Goal: Task Accomplishment & Management: Manage account settings

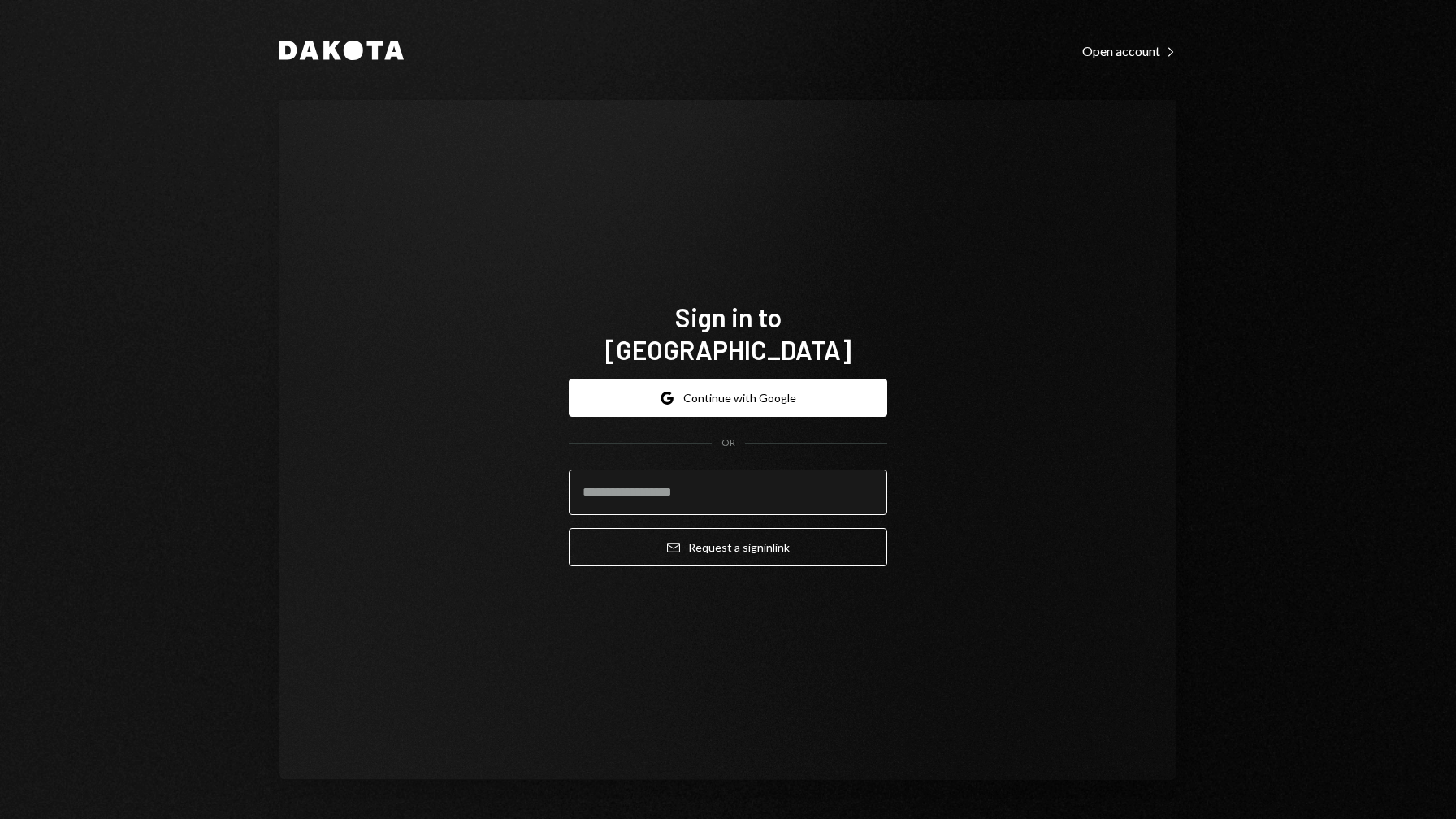
click at [648, 480] on input "email" at bounding box center [728, 493] width 319 height 46
type input "**********"
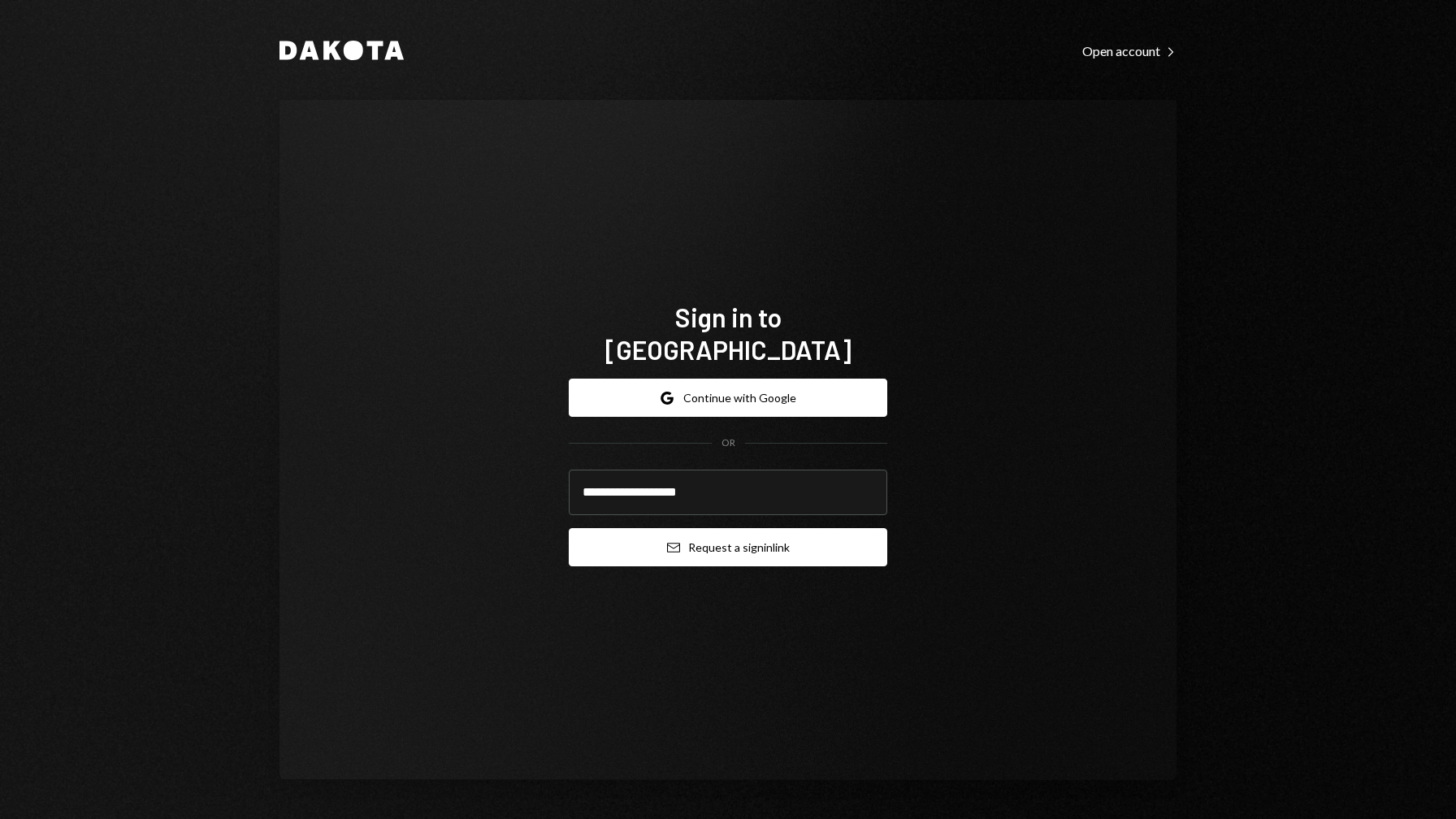
click at [755, 538] on button "Email Request a sign in link" at bounding box center [728, 547] width 319 height 38
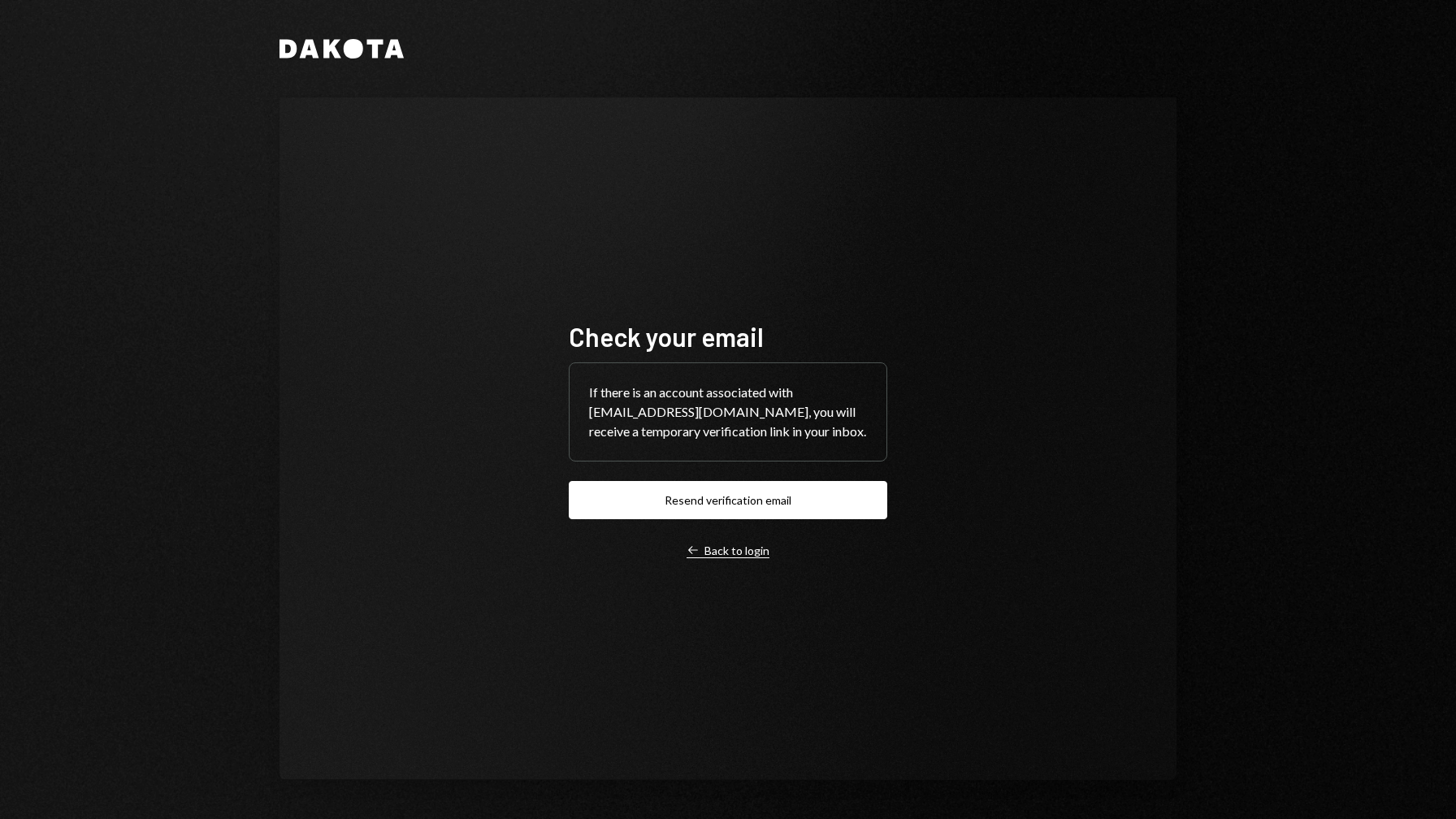
click at [741, 556] on div "Left Arrow Back to login" at bounding box center [728, 550] width 83 height 14
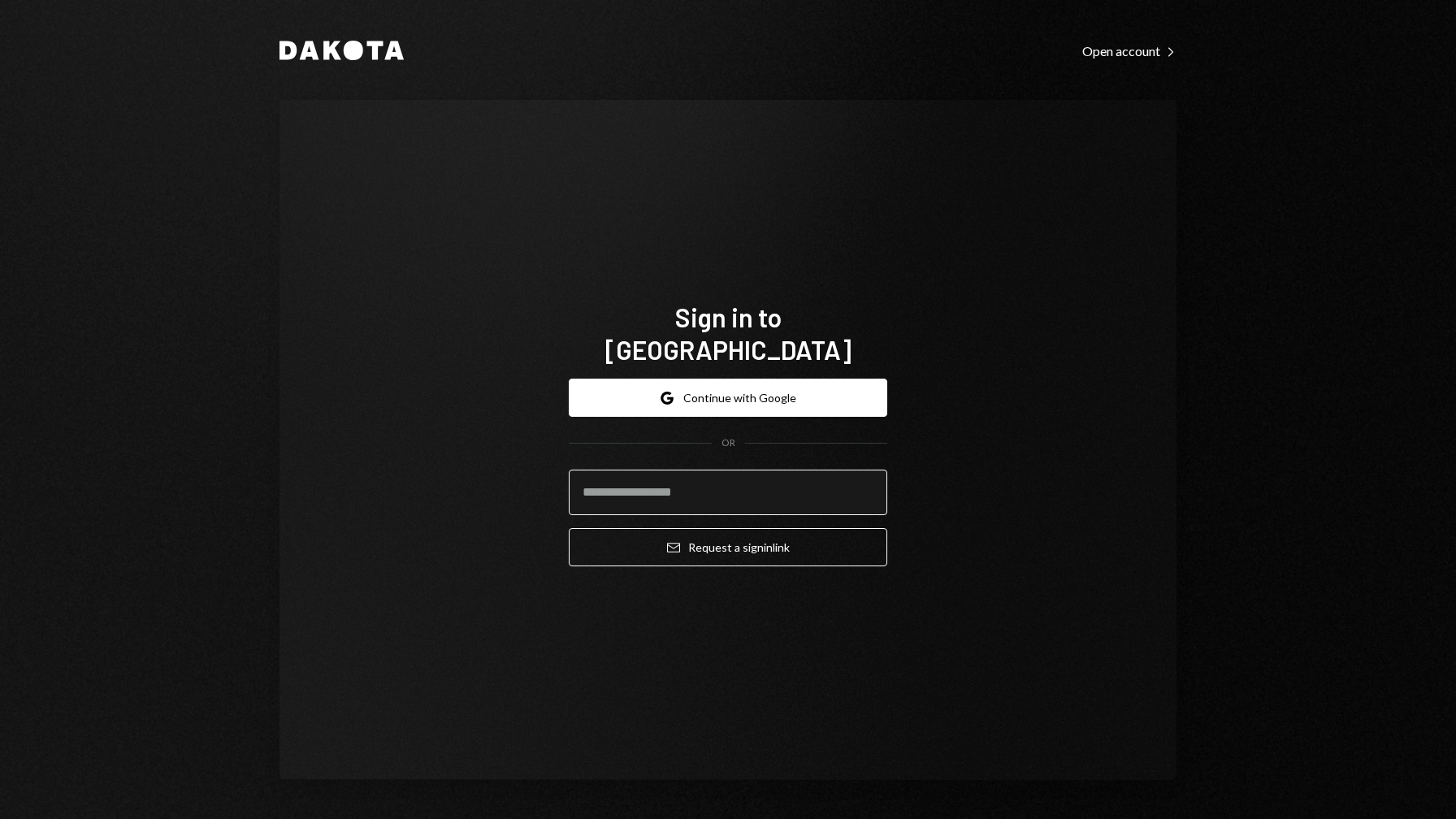
click at [754, 476] on input "email" at bounding box center [728, 493] width 319 height 46
type input "**********"
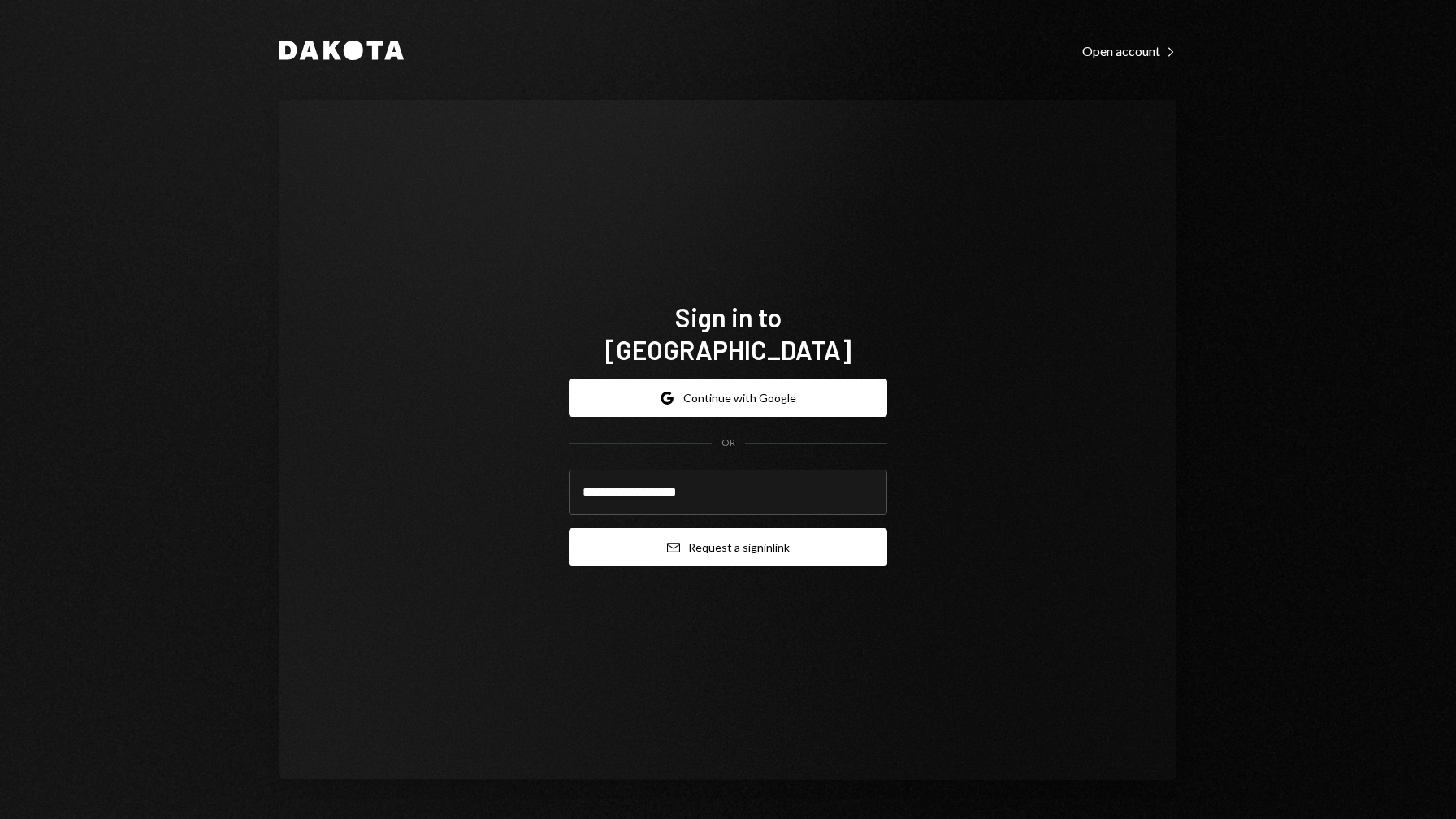
click at [741, 542] on button "Email Request a sign in link" at bounding box center [728, 547] width 319 height 38
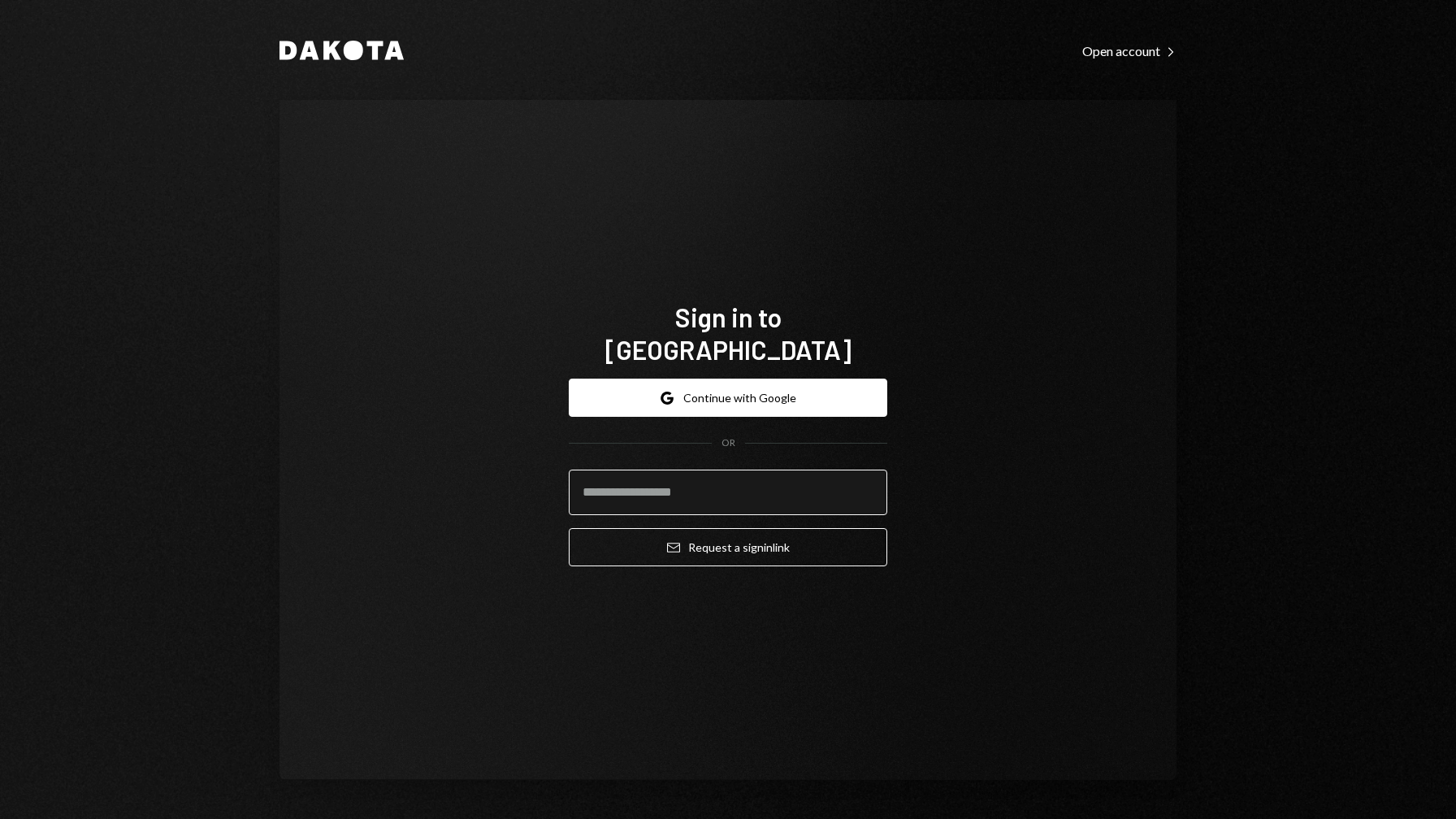
click at [739, 483] on input "email" at bounding box center [728, 493] width 319 height 46
type input "**********"
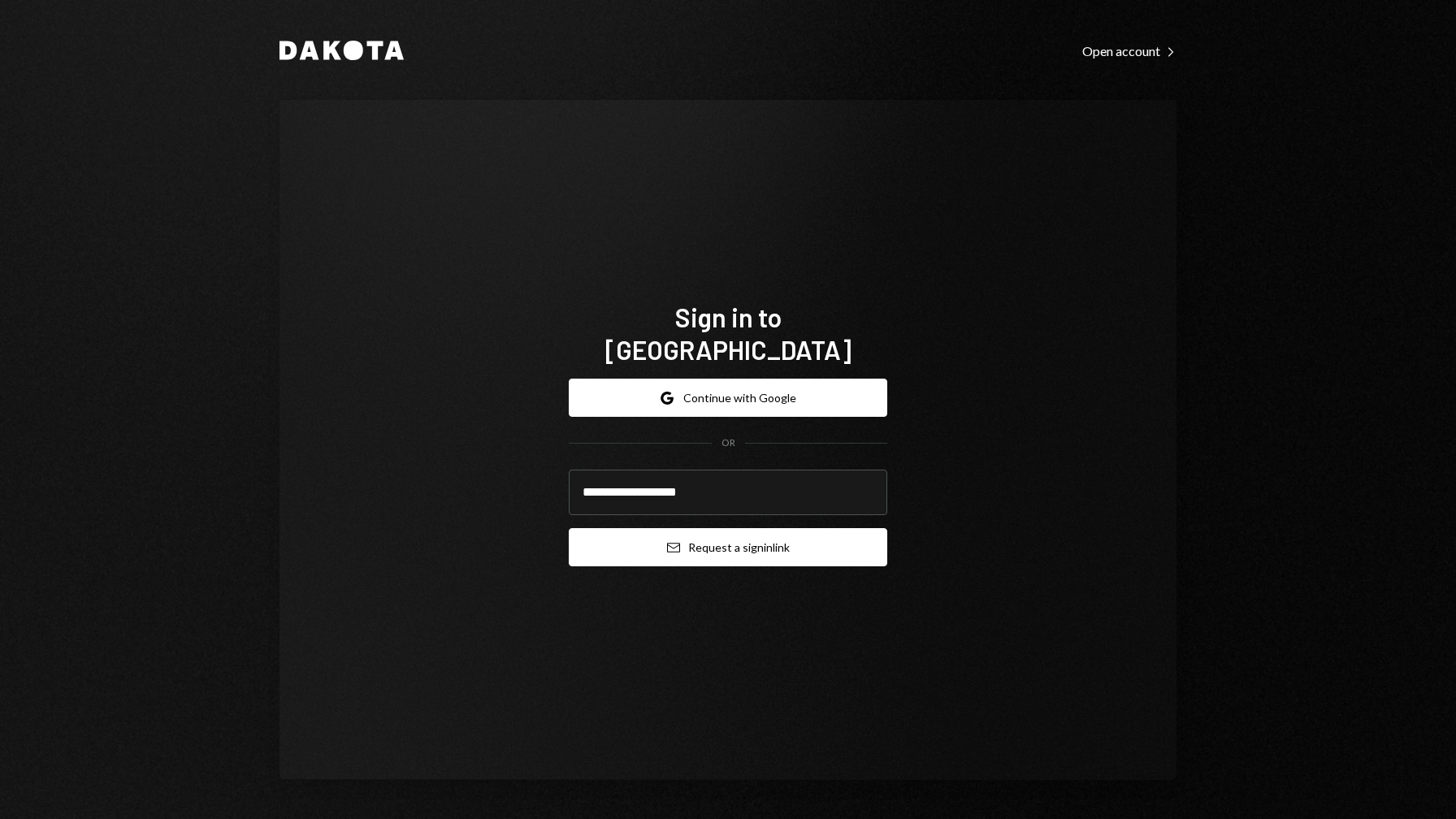
click at [754, 529] on button "Email Request a sign in link" at bounding box center [728, 547] width 319 height 38
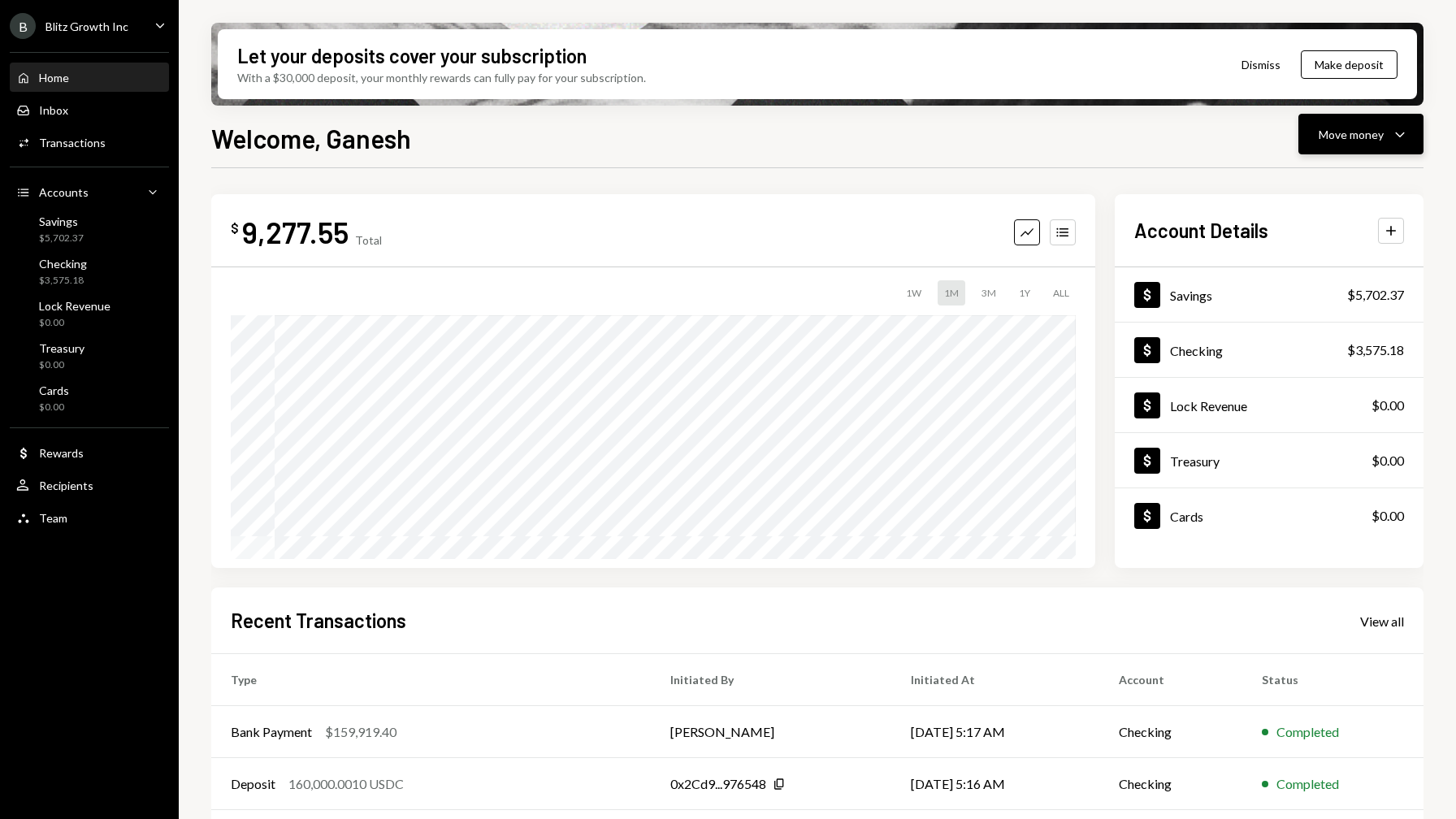
click at [1401, 138] on icon "Caret Down" at bounding box center [1400, 134] width 19 height 19
click at [1187, 149] on div "Welcome, Ganesh Move money Caret Down" at bounding box center [817, 137] width 1212 height 36
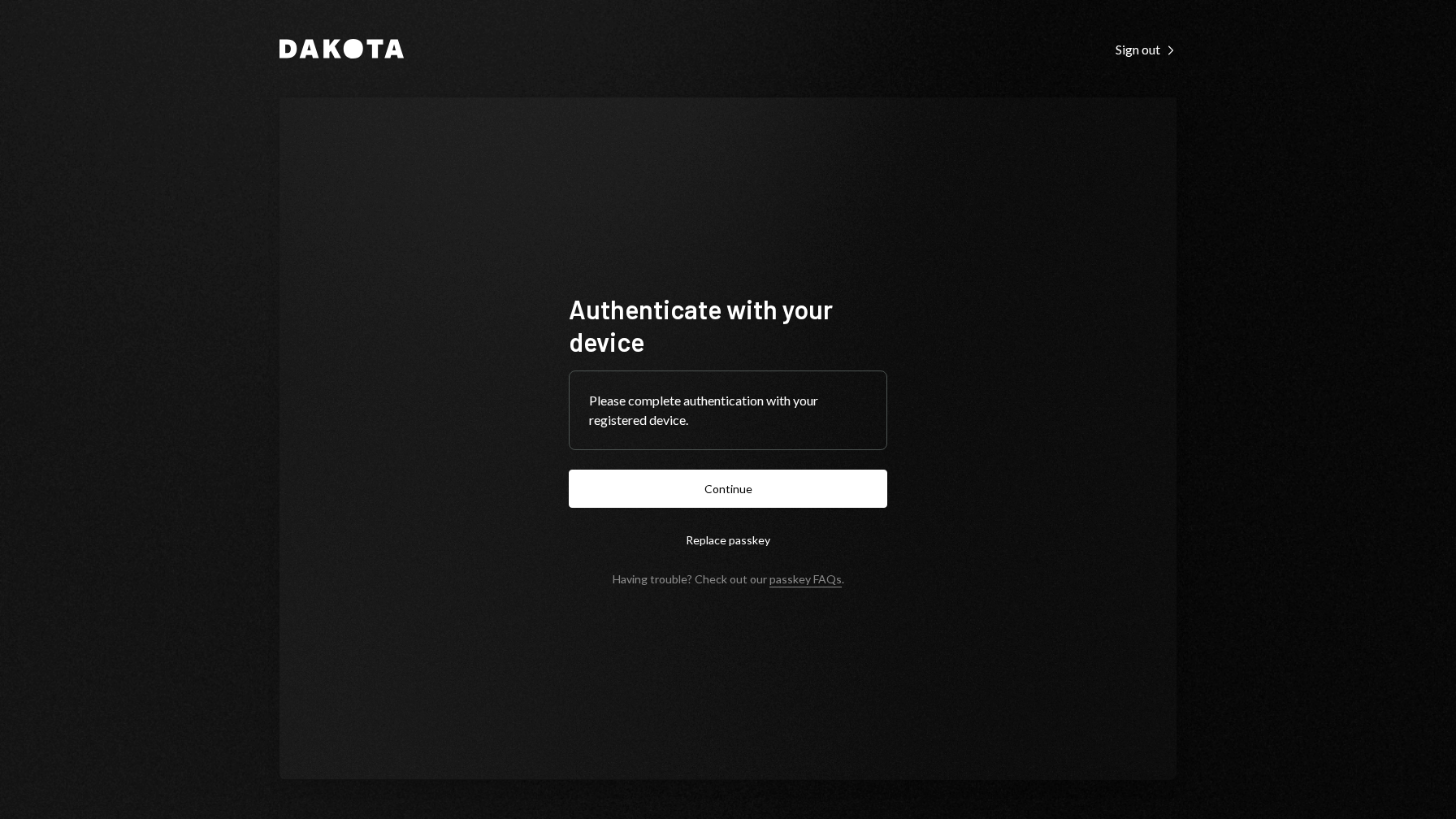
click at [716, 509] on form "Authenticate with your device Please complete authentication with your register…" at bounding box center [728, 439] width 319 height 293
click at [712, 497] on button "Continue" at bounding box center [728, 489] width 319 height 38
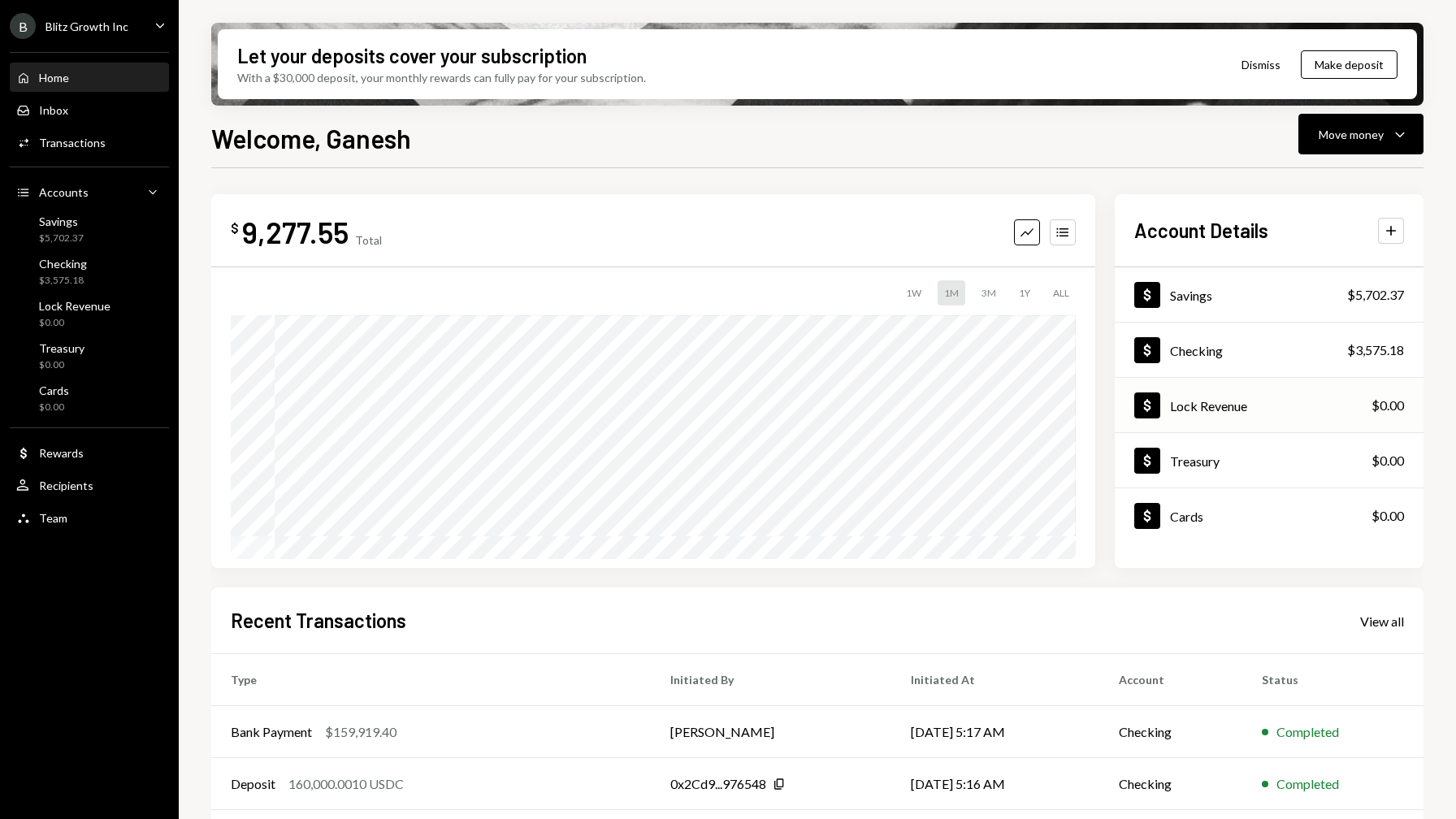
click at [1232, 406] on div "Lock Revenue" at bounding box center [1209, 405] width 77 height 15
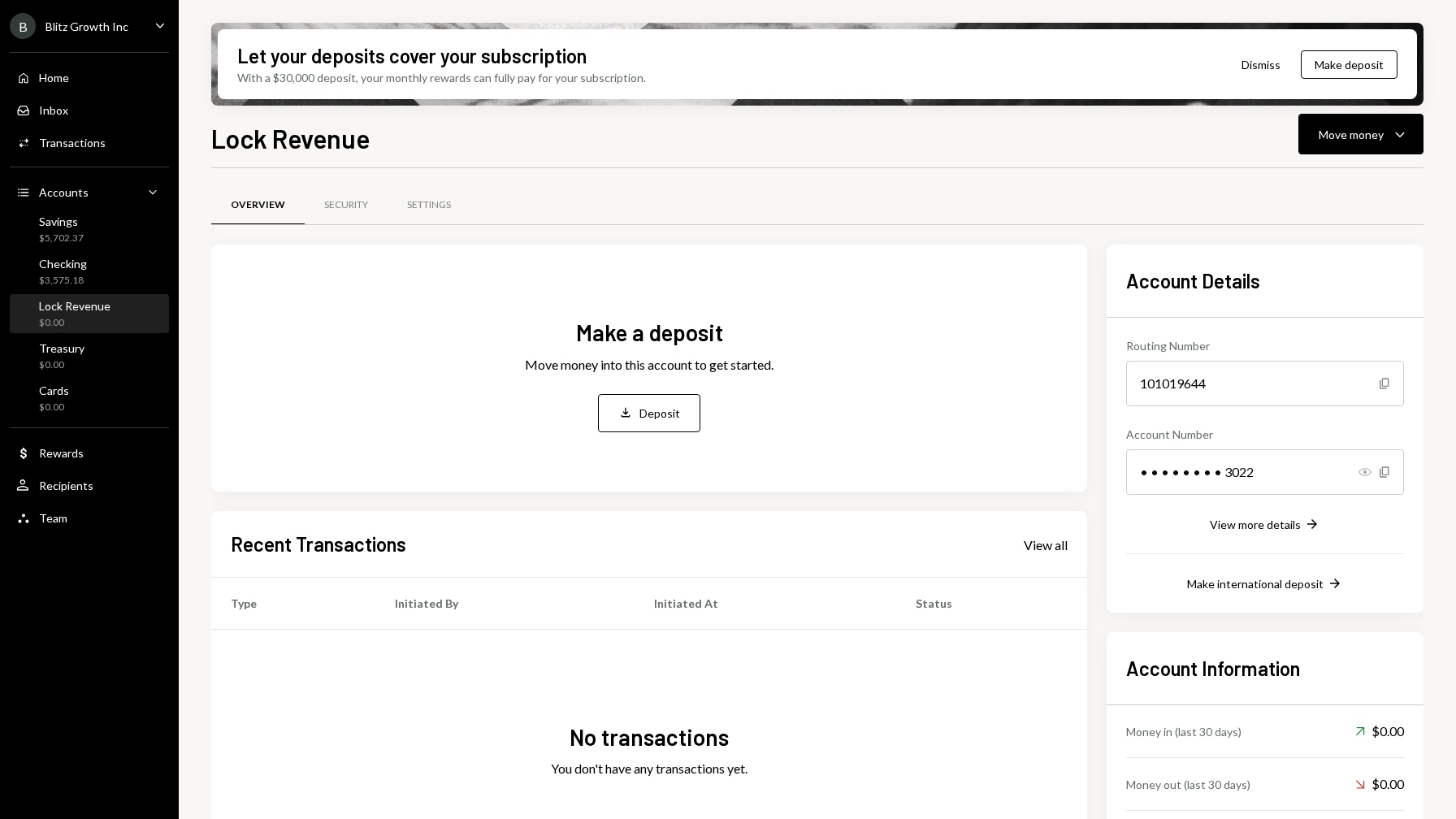
click at [1361, 472] on icon "Show" at bounding box center [1366, 472] width 13 height 13
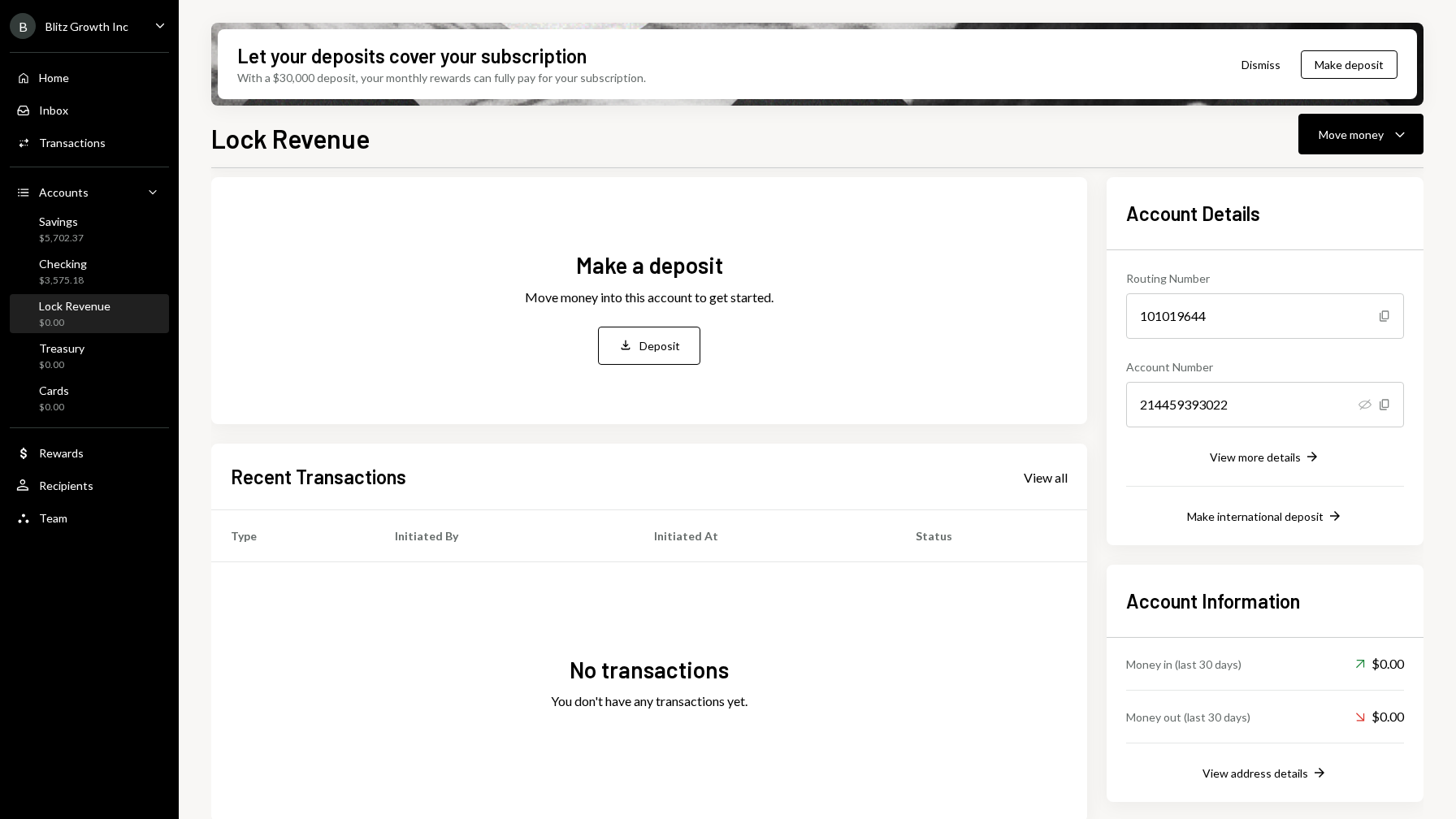
scroll to position [70, 0]
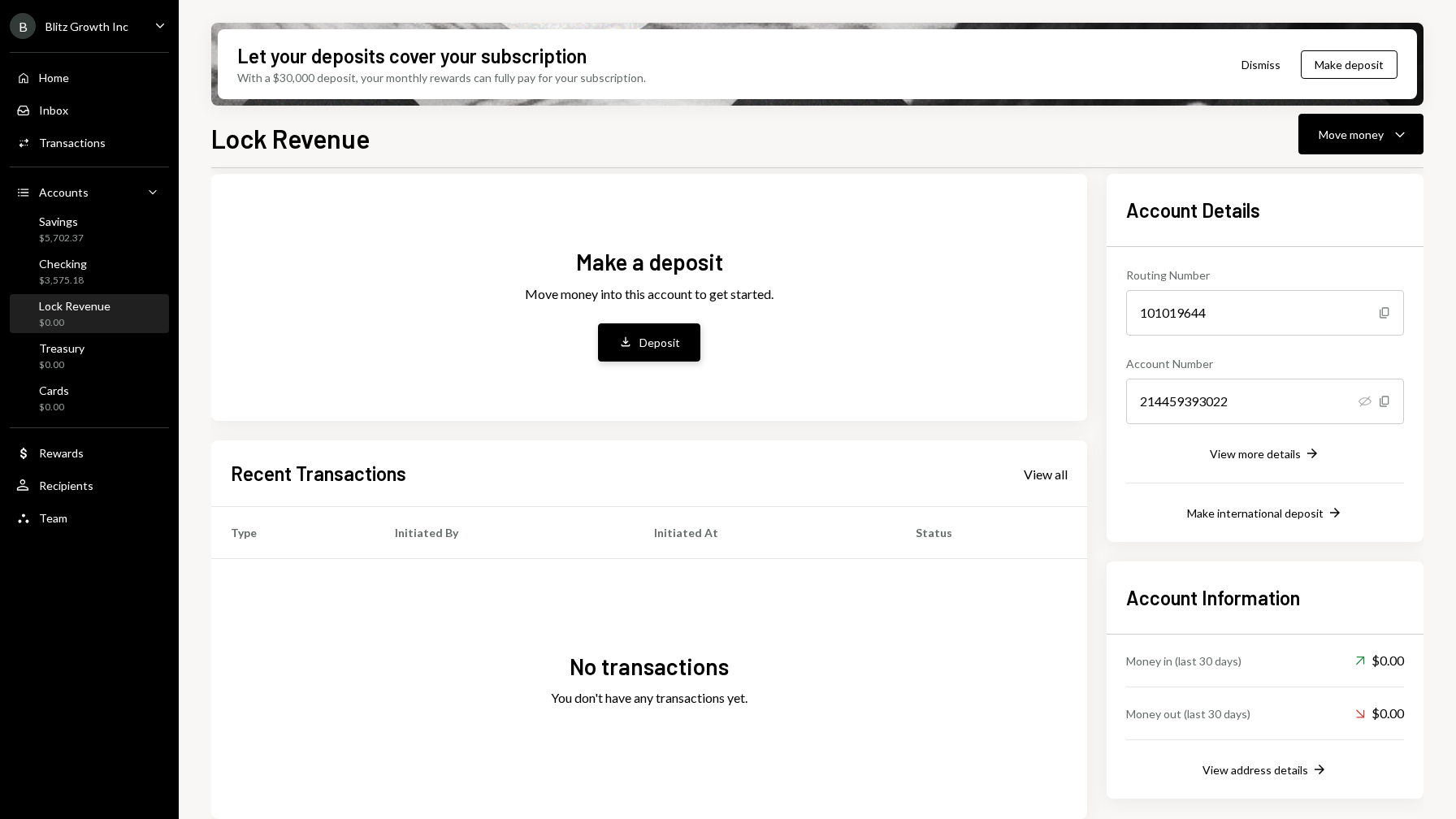
click at [640, 344] on div "Deposit" at bounding box center [659, 342] width 41 height 17
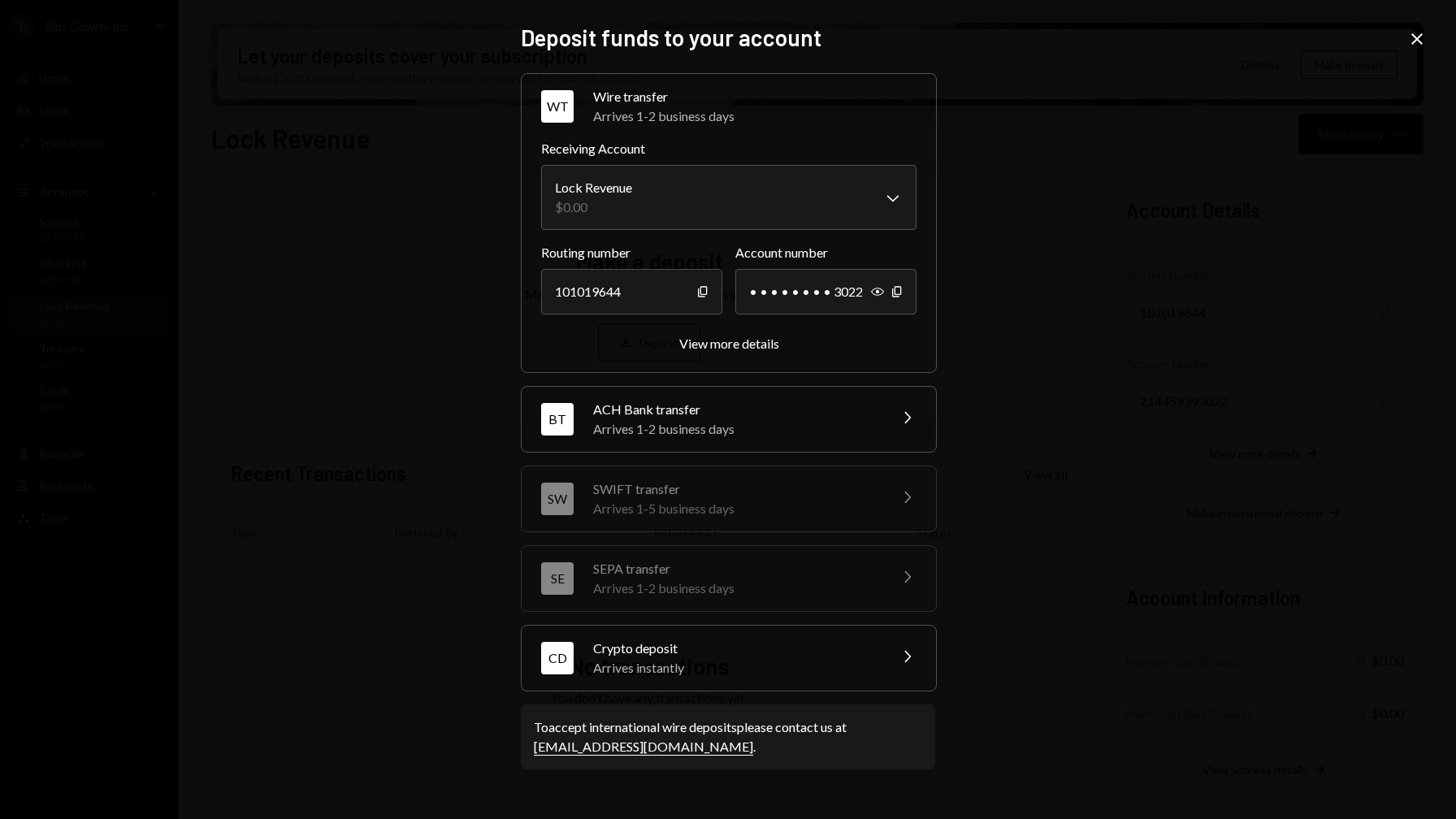
click at [799, 654] on div "Crypto deposit" at bounding box center [735, 648] width 285 height 19
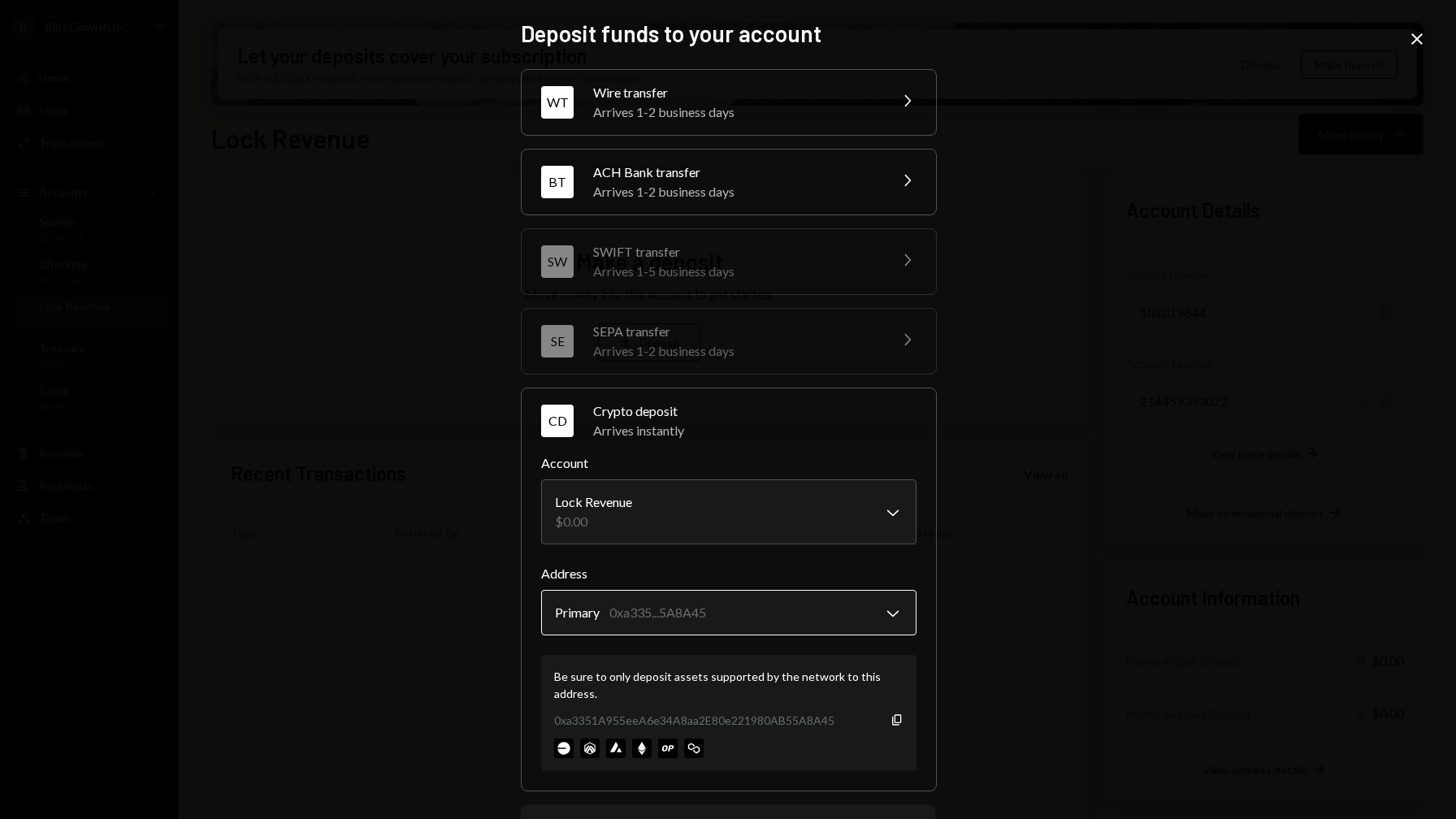
click at [892, 614] on body "B Blitz Growth Inc Caret Down Home Home Inbox Inbox Activities Transactions Acc…" at bounding box center [728, 409] width 1456 height 819
click at [811, 574] on label "Address" at bounding box center [729, 574] width 375 height 19
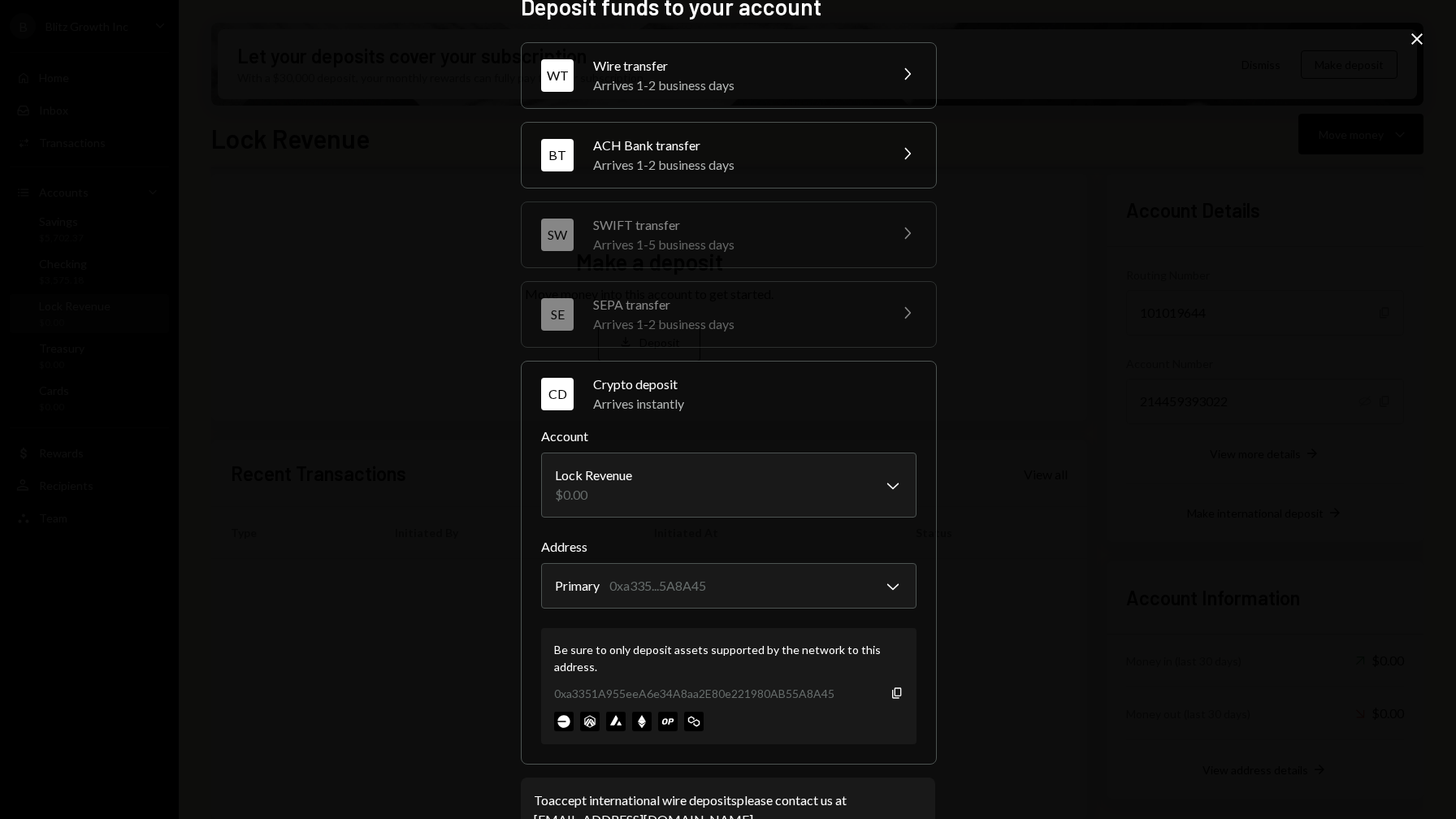
scroll to position [30, 0]
click at [891, 692] on icon "Copy" at bounding box center [897, 690] width 13 height 13
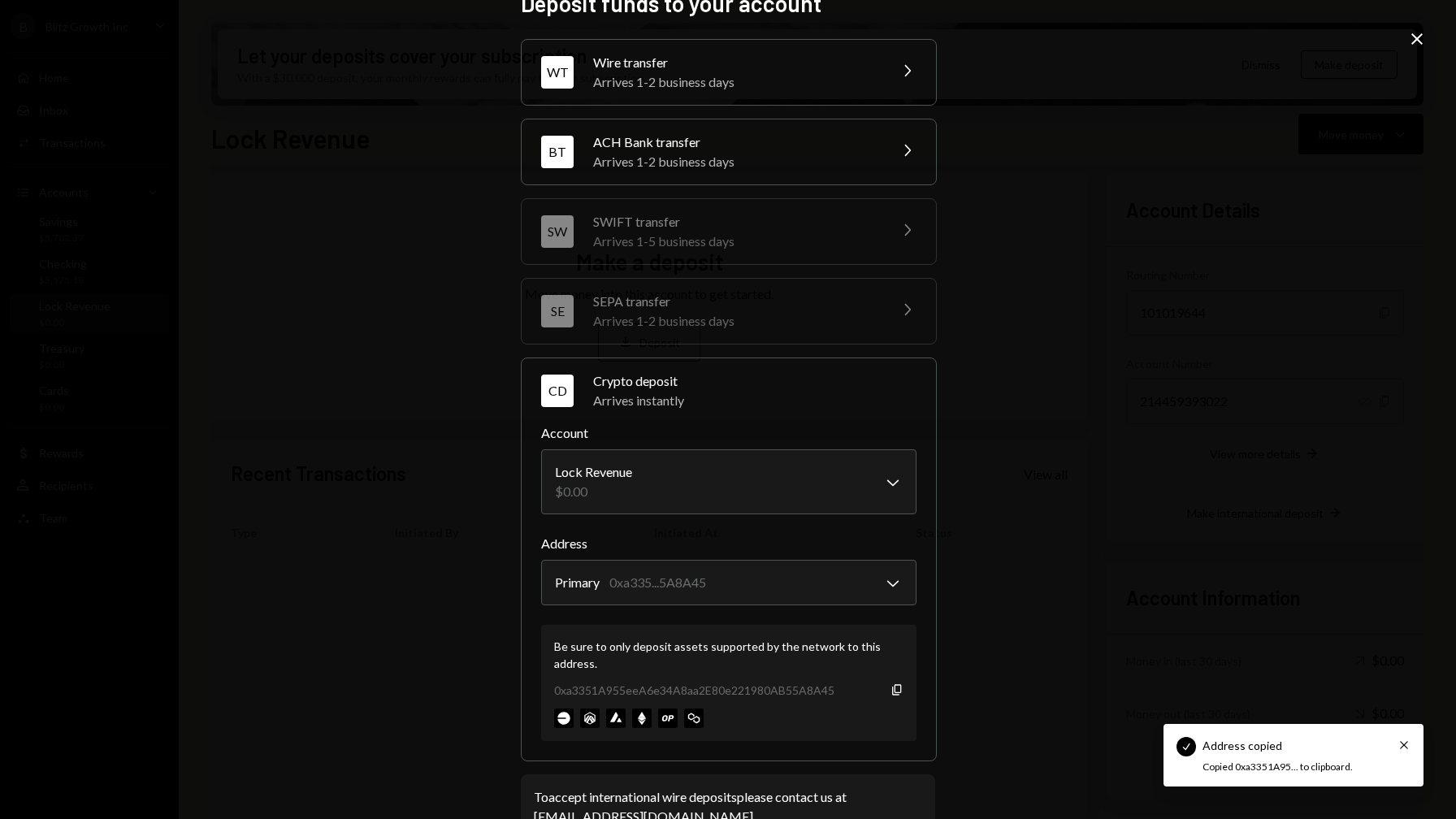
click at [1013, 469] on div "**********" at bounding box center [728, 409] width 1456 height 819
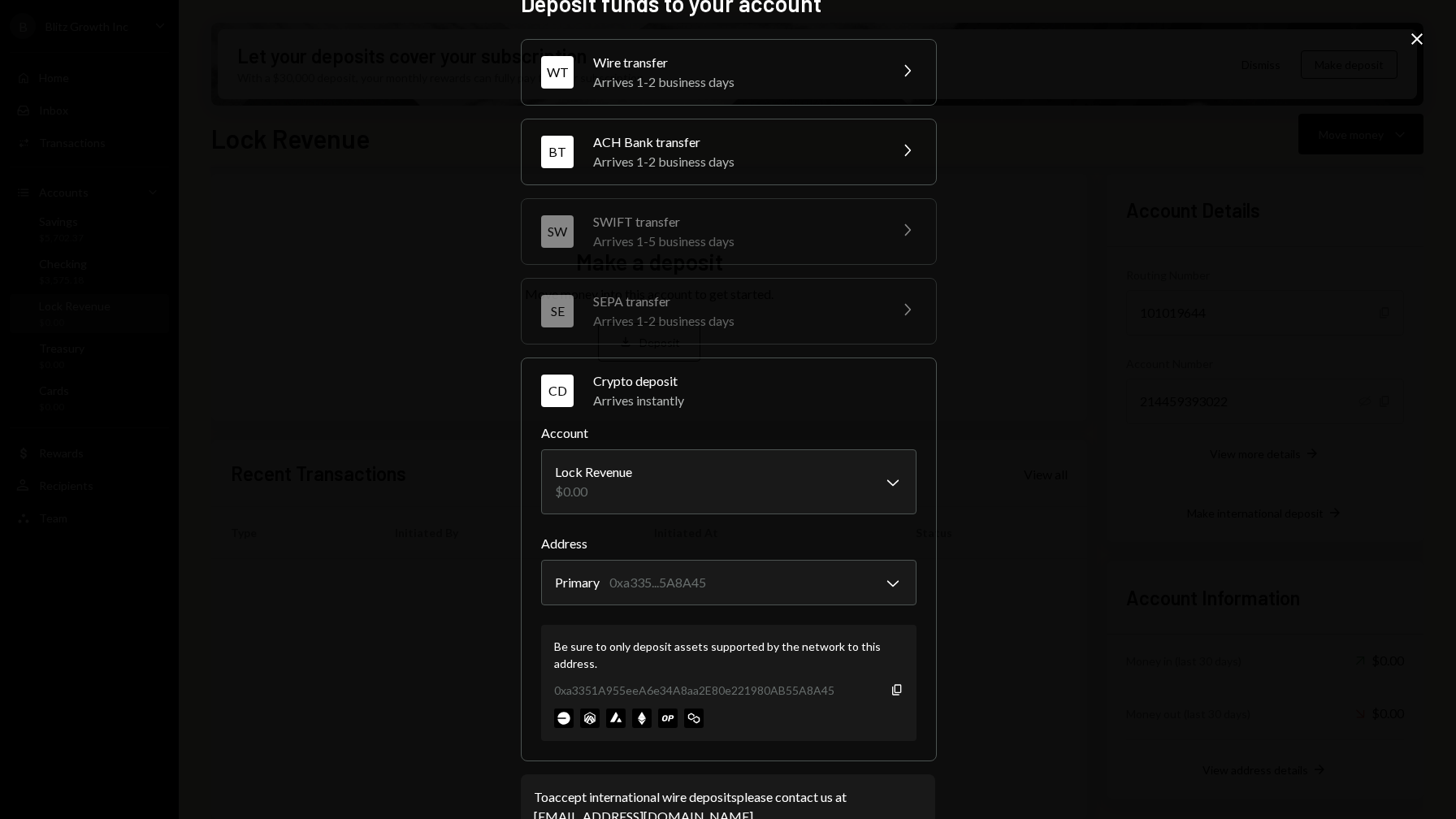
click at [440, 472] on div "**********" at bounding box center [728, 409] width 1456 height 819
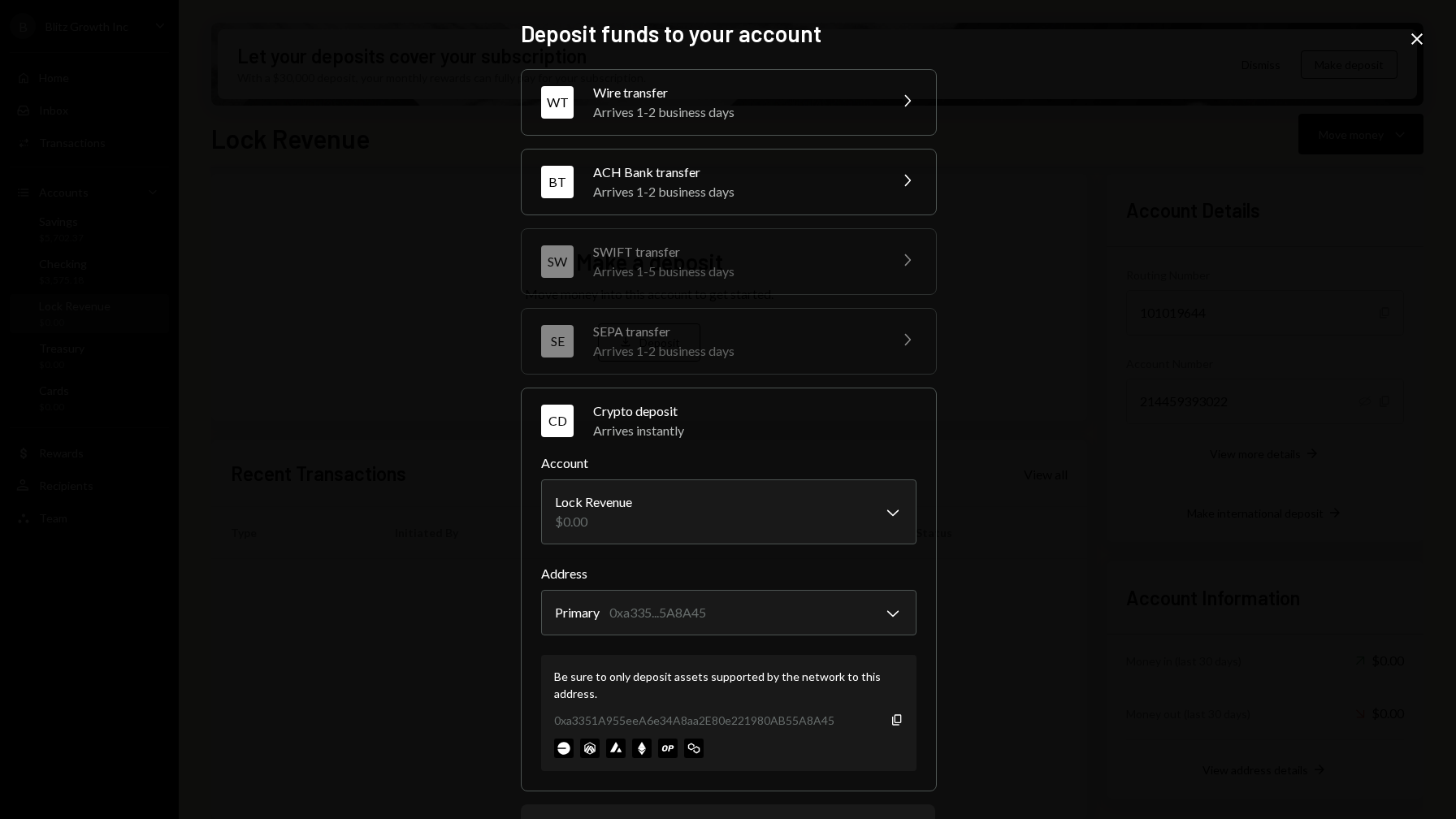
click at [1411, 40] on icon "Close" at bounding box center [1417, 39] width 19 height 19
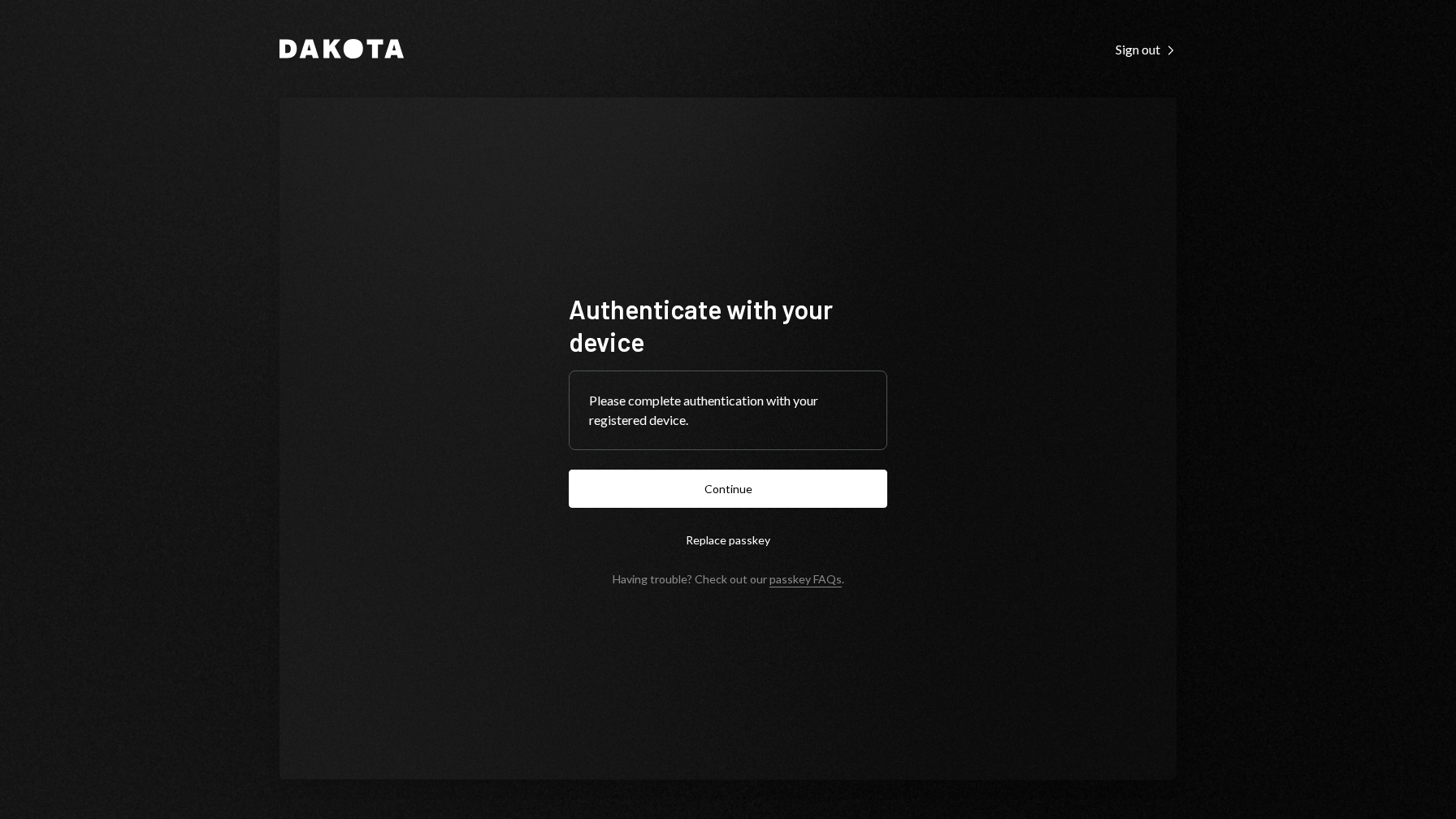
click at [726, 509] on form "Authenticate with your device Please complete authentication with your register…" at bounding box center [728, 439] width 319 height 293
click at [751, 487] on button "Continue" at bounding box center [728, 489] width 319 height 38
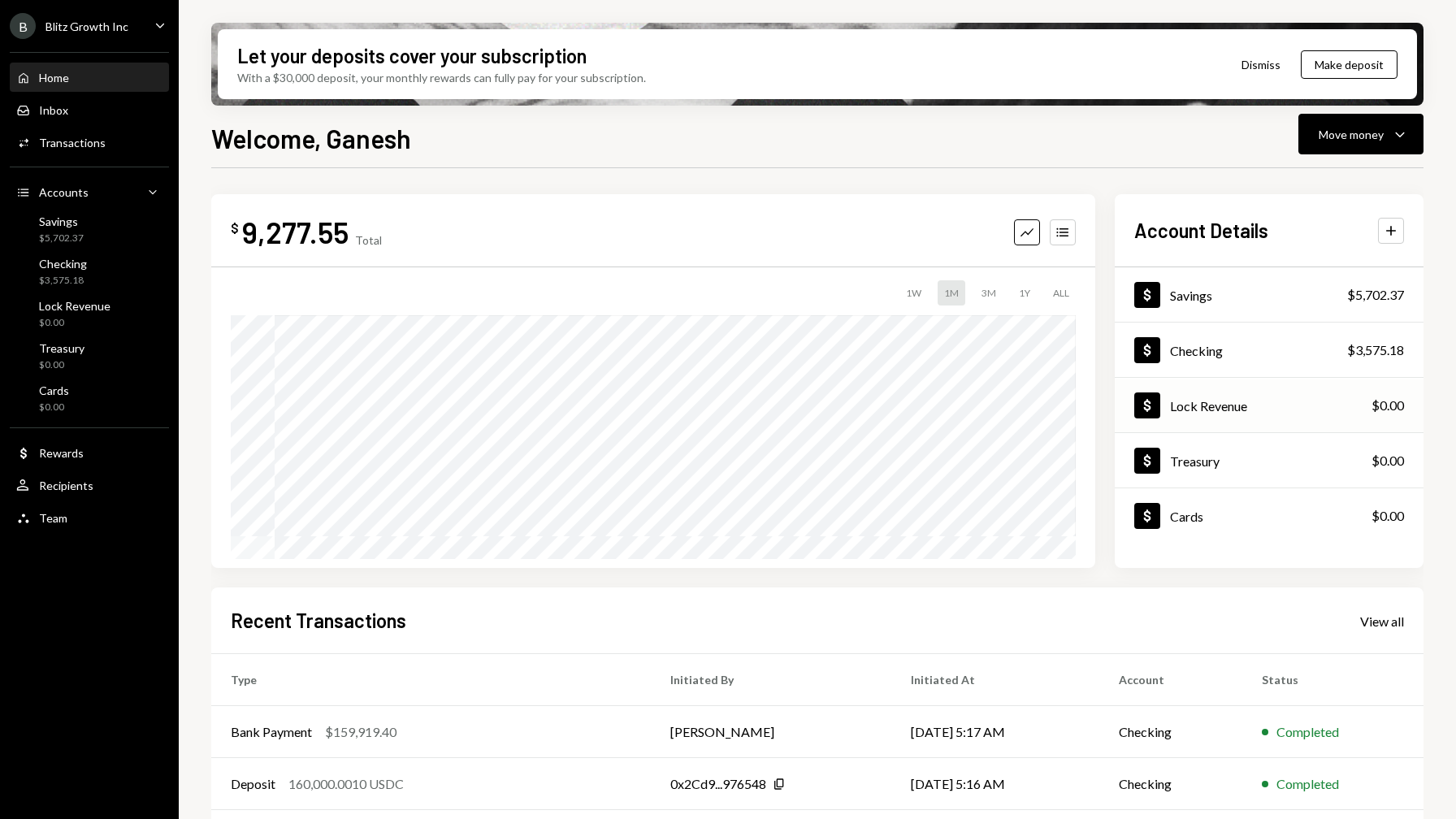
click at [1243, 410] on div "Lock Revenue" at bounding box center [1209, 405] width 77 height 15
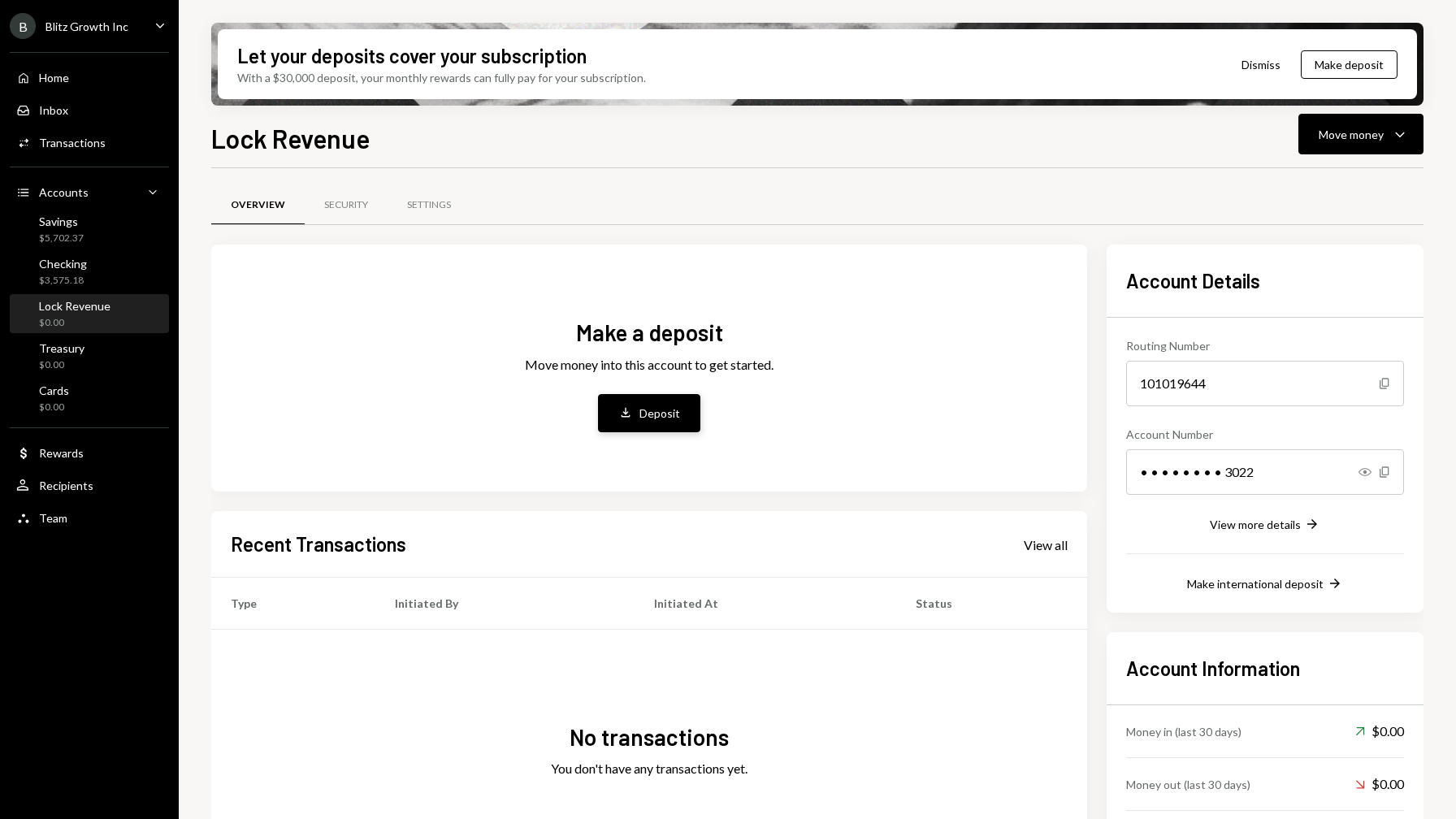
click at [629, 431] on button "Deposit Deposit" at bounding box center [649, 413] width 103 height 38
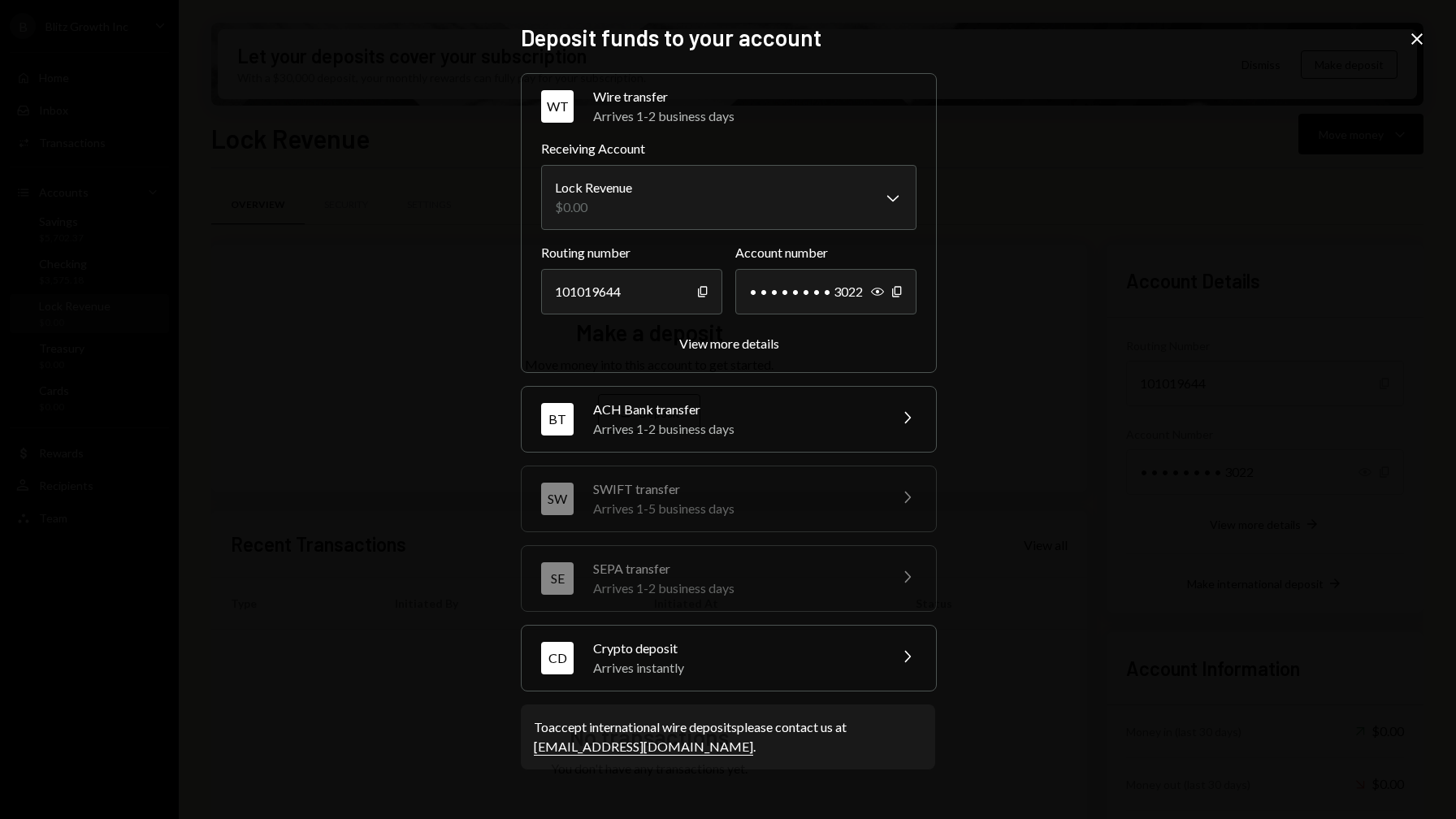
click at [827, 650] on div "Crypto deposit" at bounding box center [735, 648] width 285 height 19
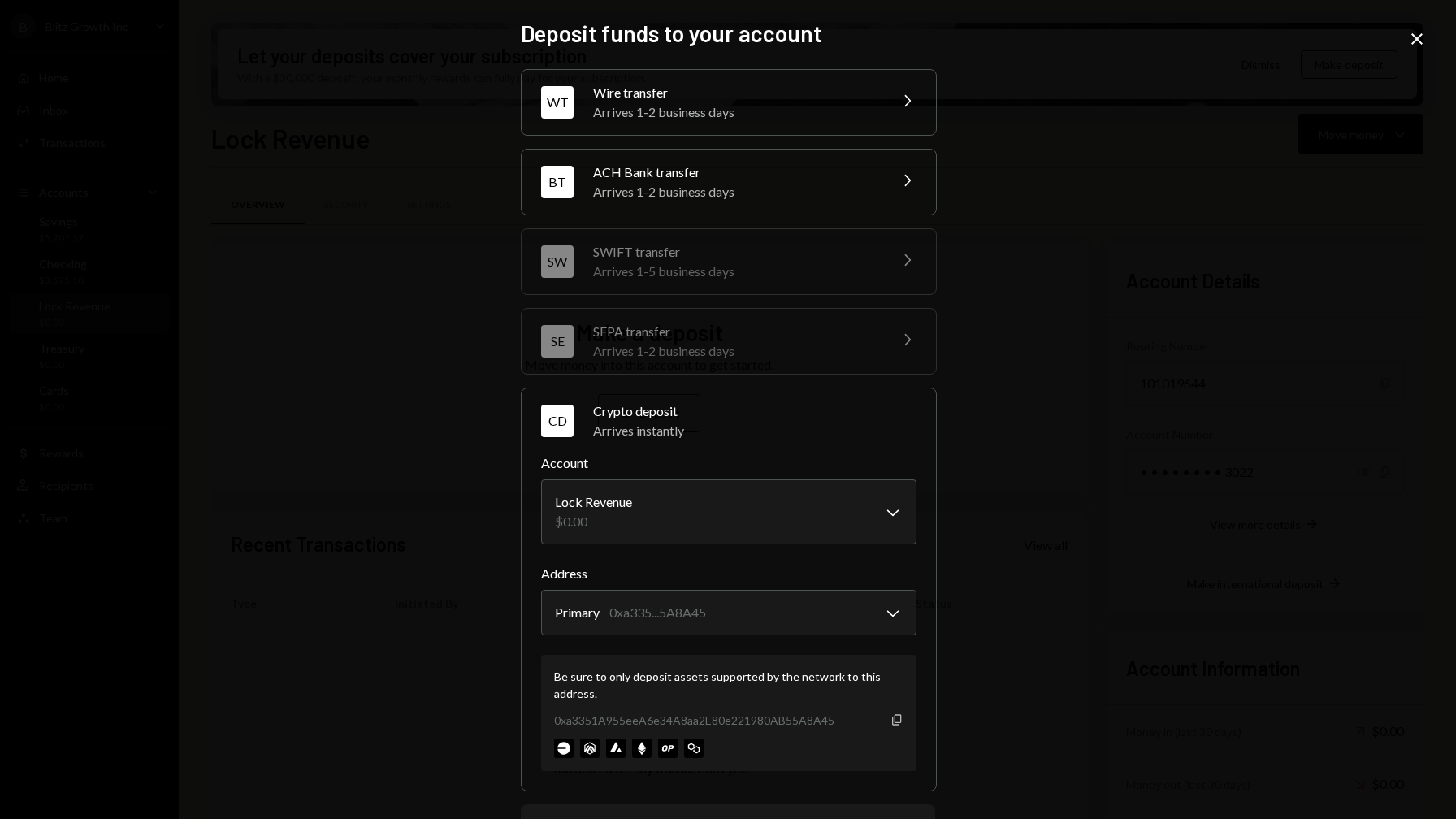
click at [893, 718] on icon "Copy" at bounding box center [897, 720] width 13 height 13
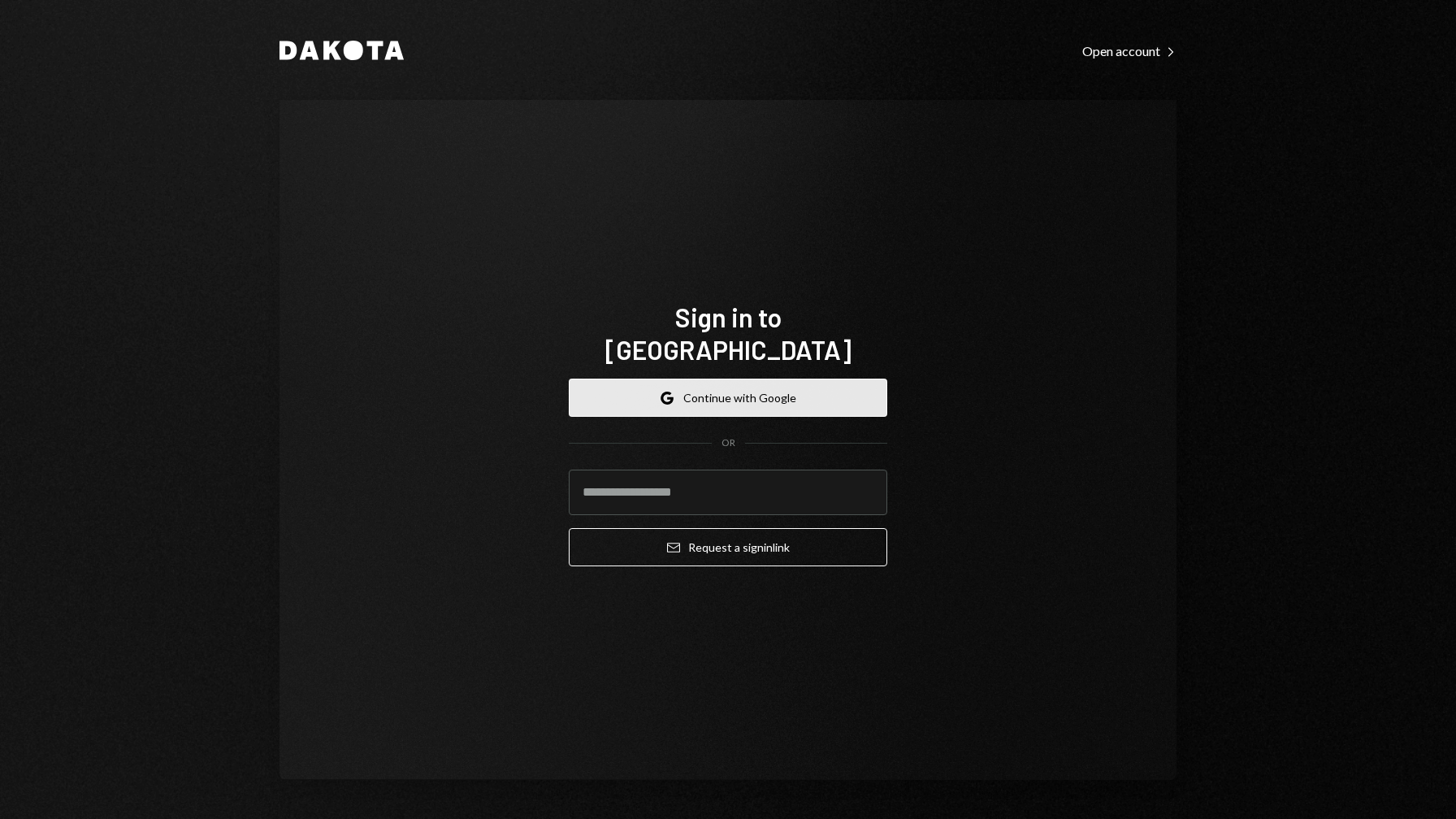
click at [767, 386] on button "Google Continue with Google" at bounding box center [728, 398] width 319 height 38
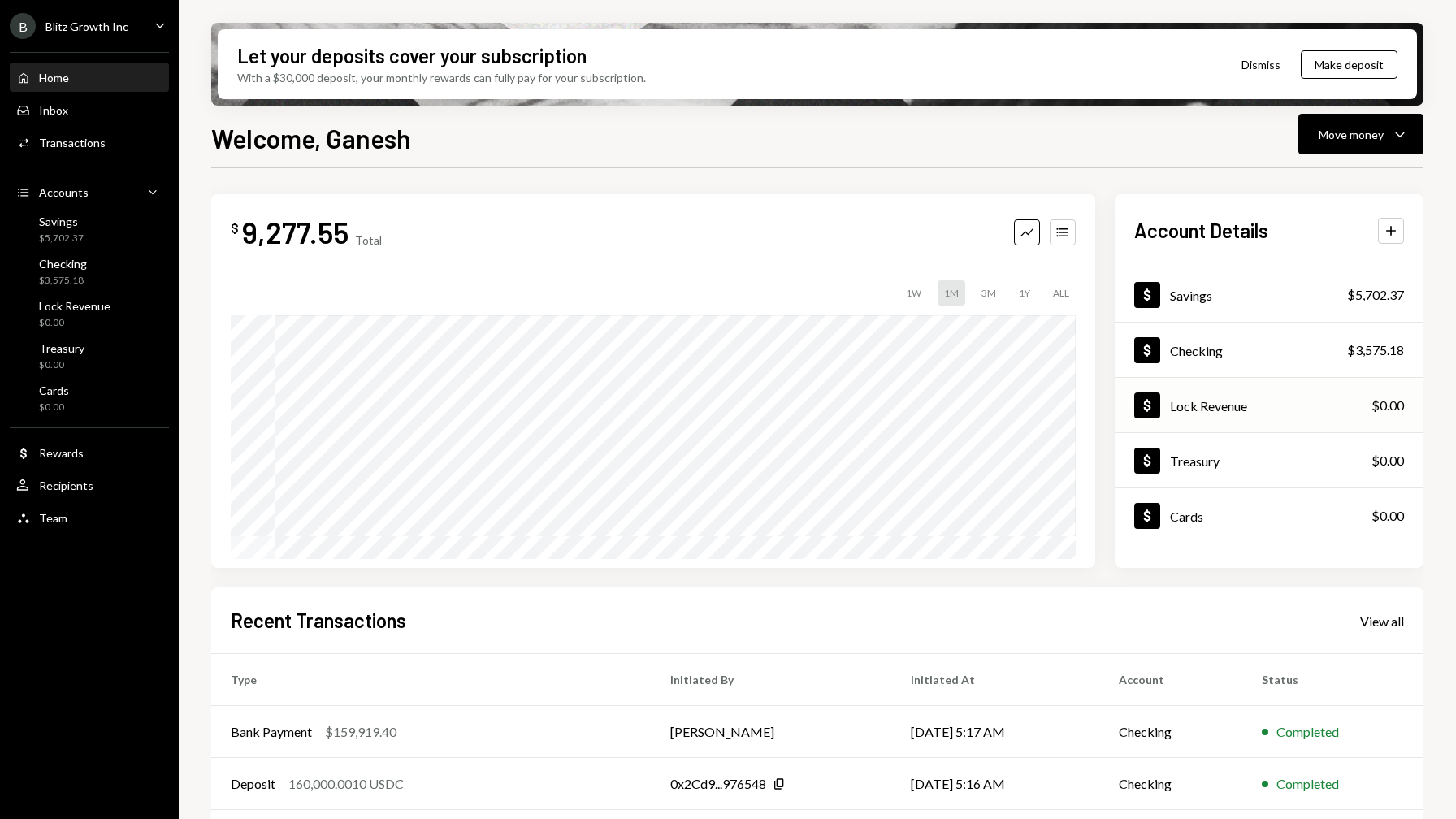
click at [1236, 419] on div "Dollar Lock Revenue $0.00" at bounding box center [1269, 406] width 308 height 53
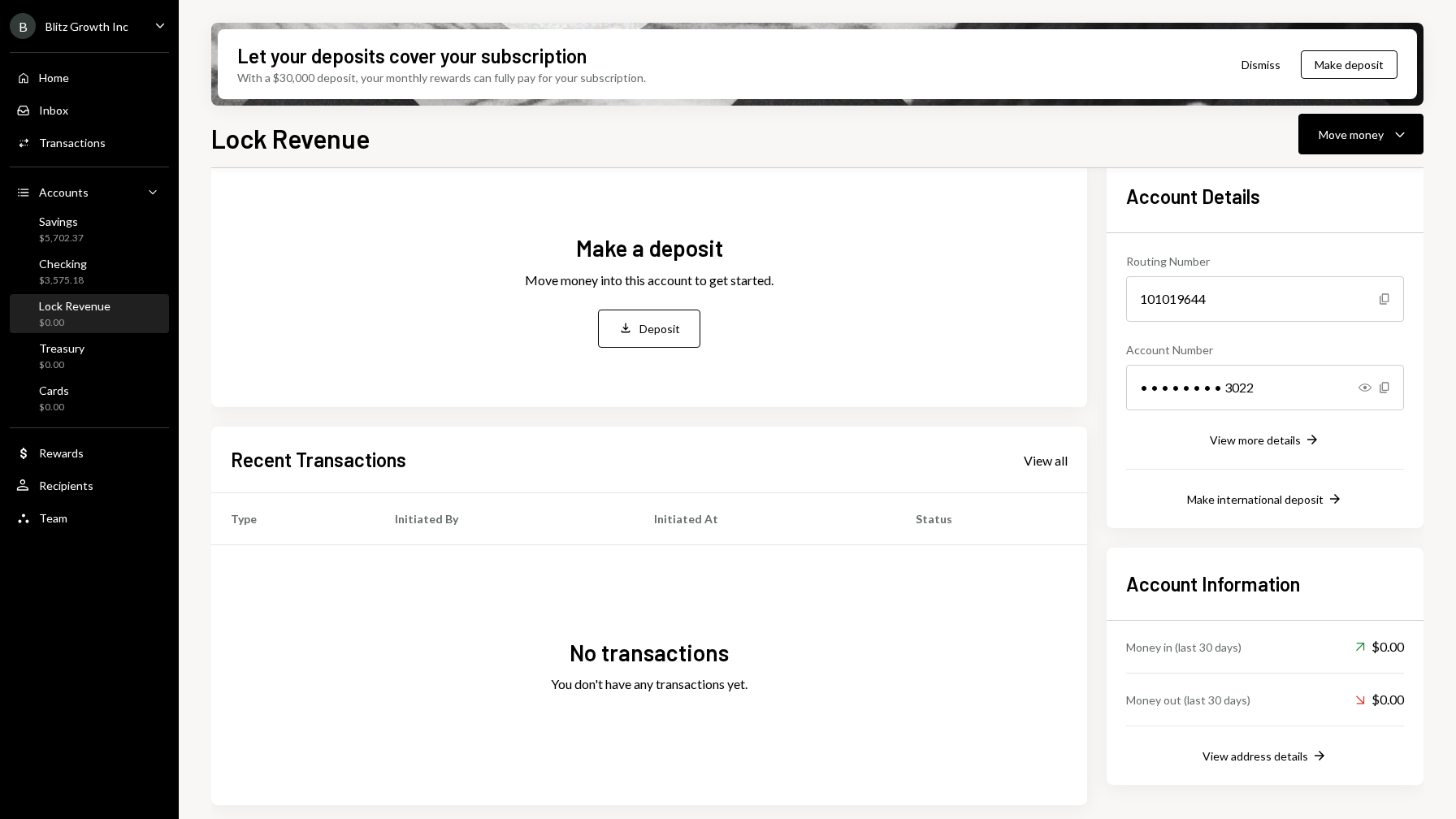
scroll to position [64, 0]
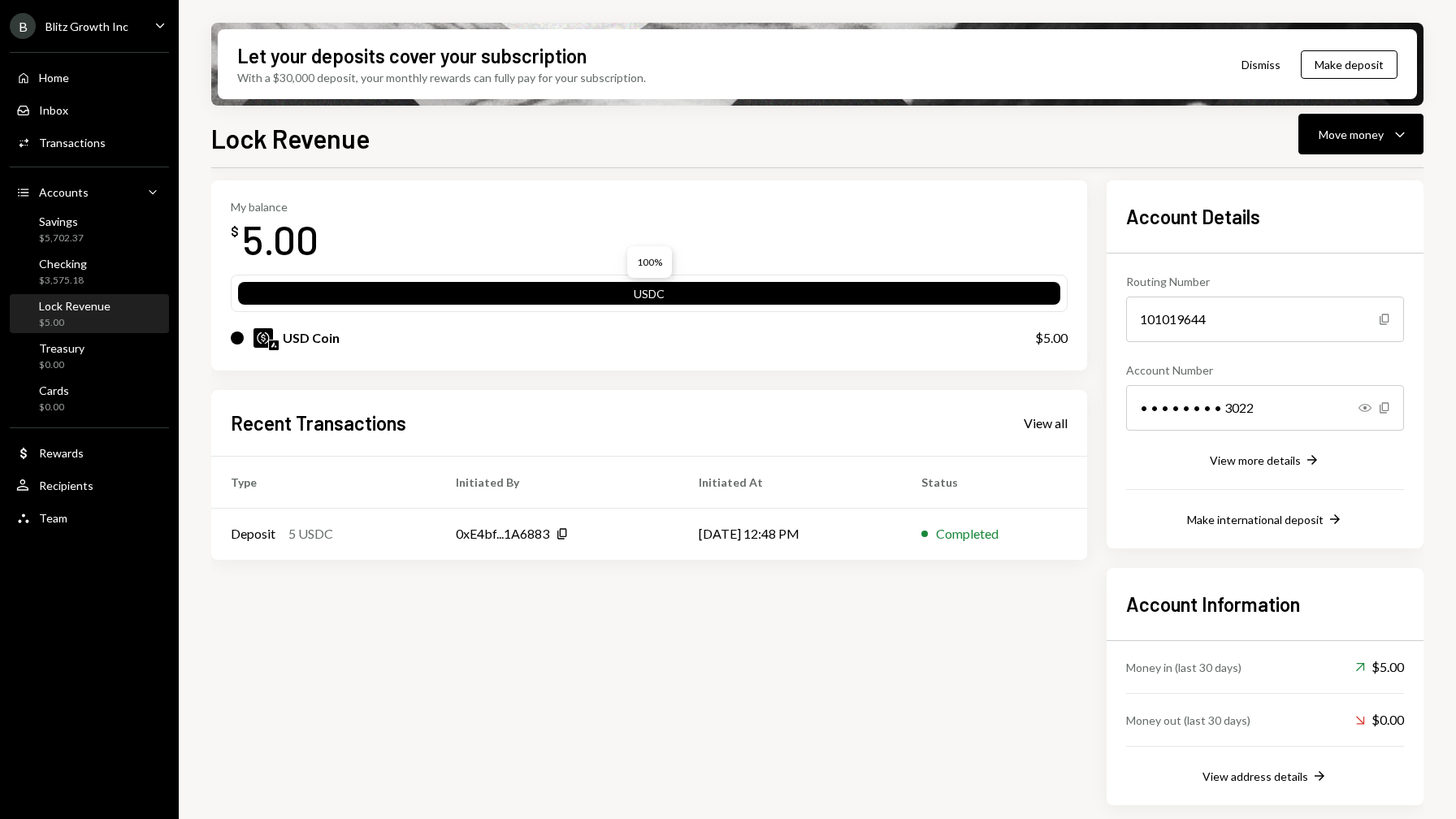
click at [886, 290] on div "USDC" at bounding box center [649, 297] width 822 height 23
click at [1366, 134] on div "Move money" at bounding box center [1351, 134] width 65 height 17
click at [1332, 177] on div "Send" at bounding box center [1348, 184] width 119 height 17
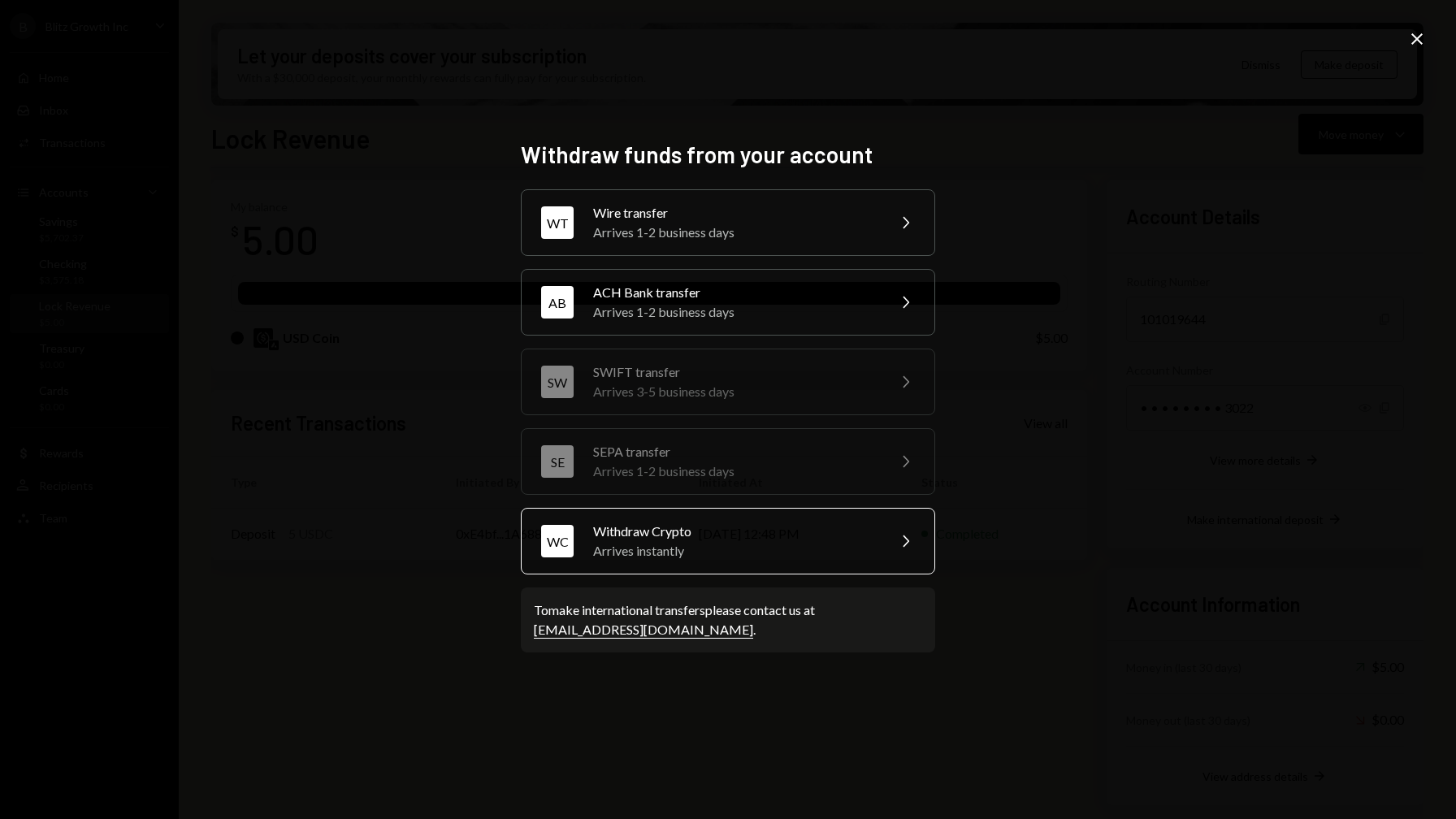
click at [914, 531] on icon "Chevron Right" at bounding box center [905, 540] width 19 height 19
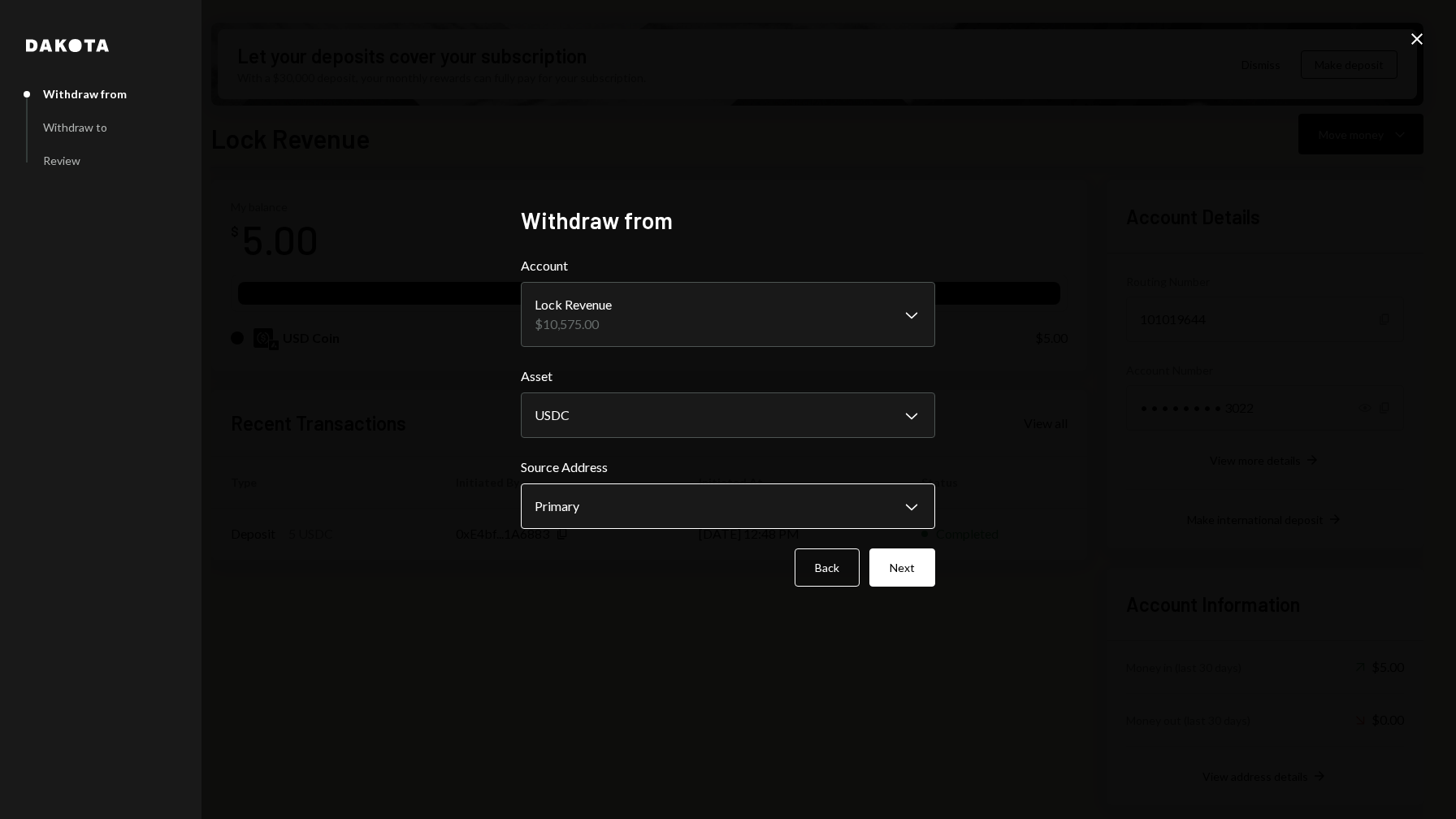
click at [907, 513] on body "B Blitz Growth Inc Caret Down Home Home Inbox Inbox Activities Transactions Acc…" at bounding box center [728, 409] width 1456 height 819
click at [976, 469] on div "**********" at bounding box center [728, 409] width 1456 height 819
click at [809, 564] on button "Back" at bounding box center [827, 567] width 65 height 38
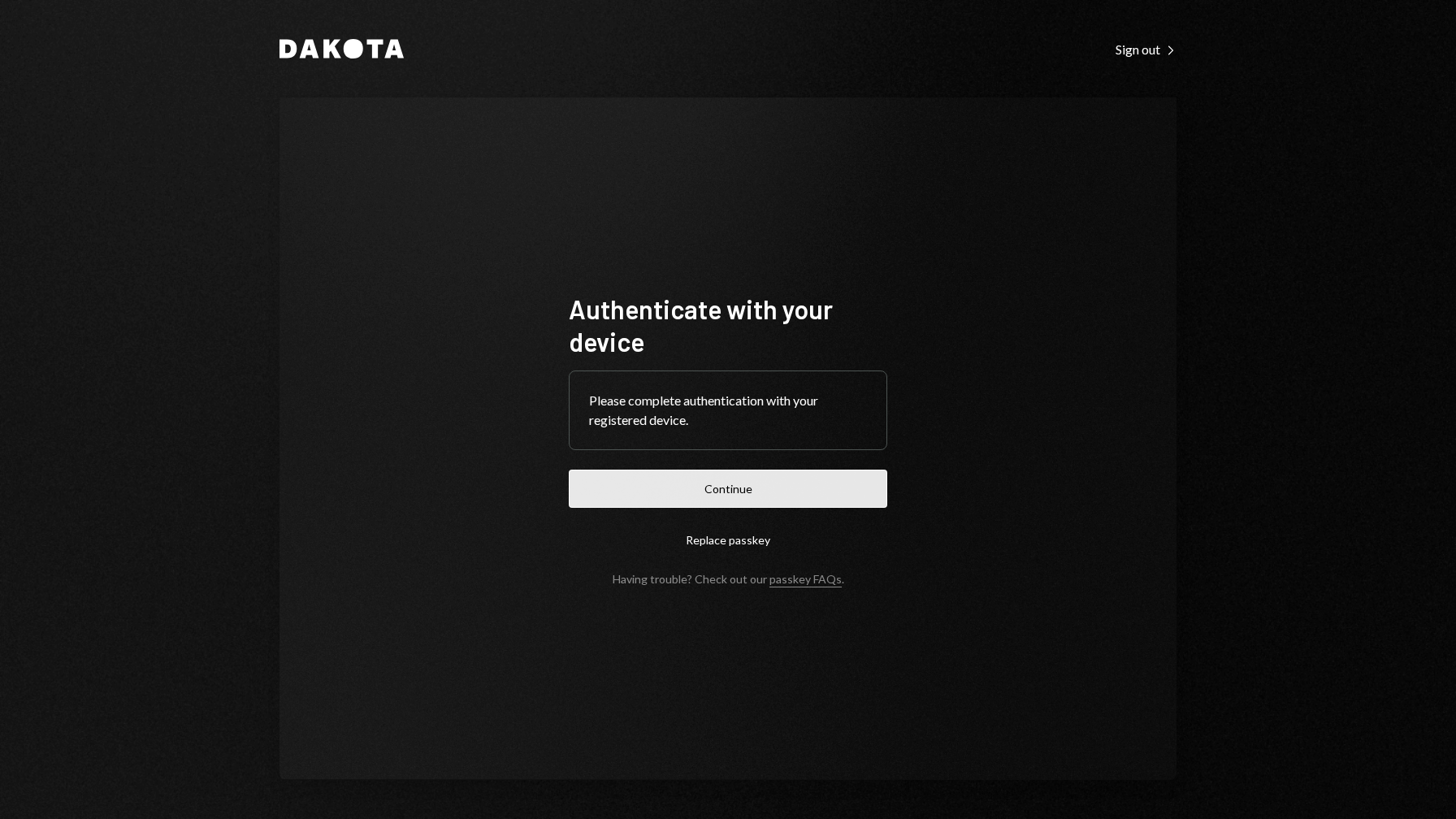
click at [790, 485] on button "Continue" at bounding box center [728, 489] width 319 height 38
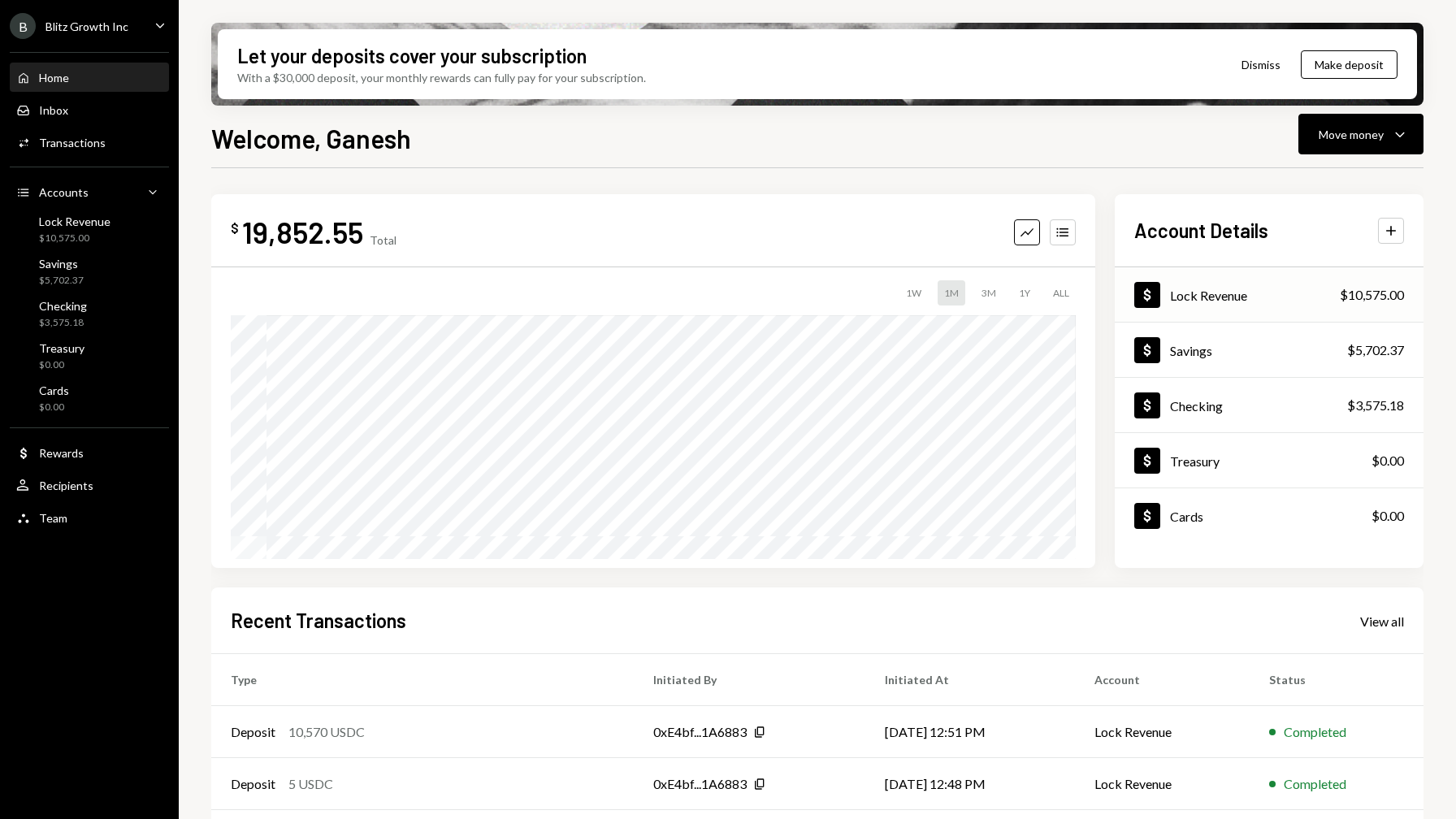
click at [1288, 307] on div "Dollar Lock Revenue $10,575.00" at bounding box center [1269, 296] width 308 height 53
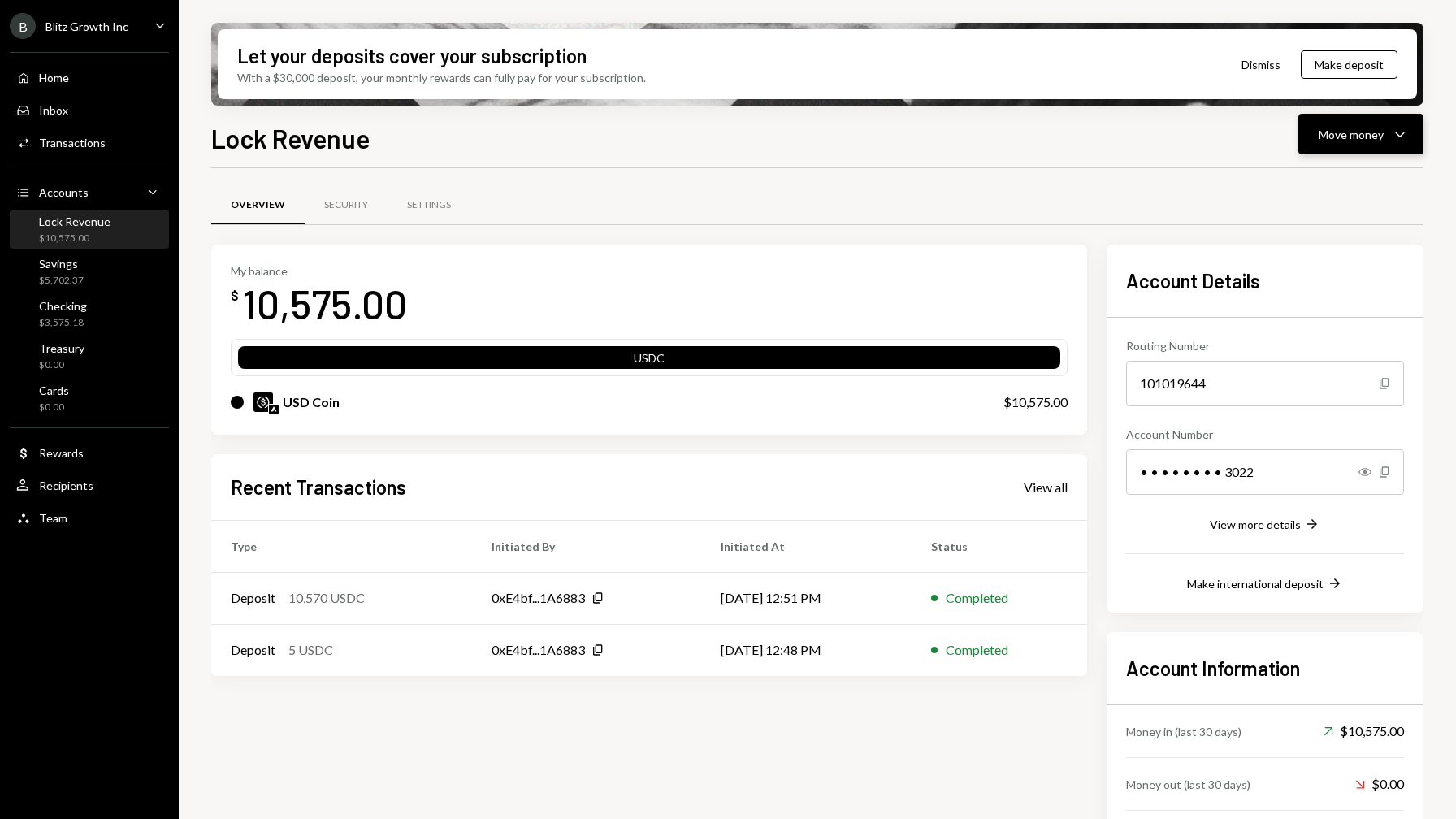
click at [1370, 146] on button "Move money Caret Down" at bounding box center [1361, 134] width 125 height 41
click at [1348, 182] on div "Send" at bounding box center [1348, 184] width 119 height 17
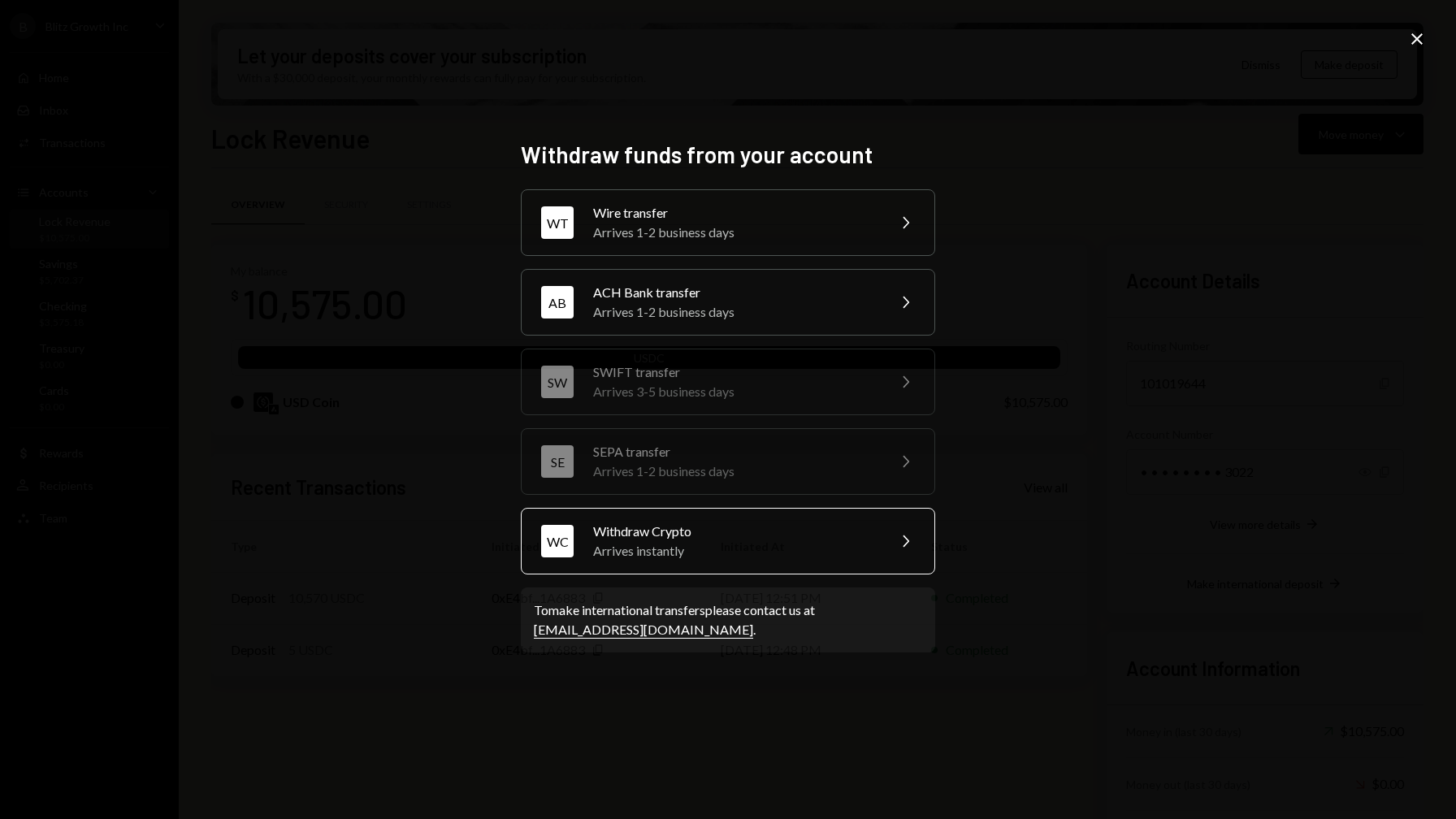
click at [787, 546] on div "Arrives instantly" at bounding box center [734, 551] width 283 height 19
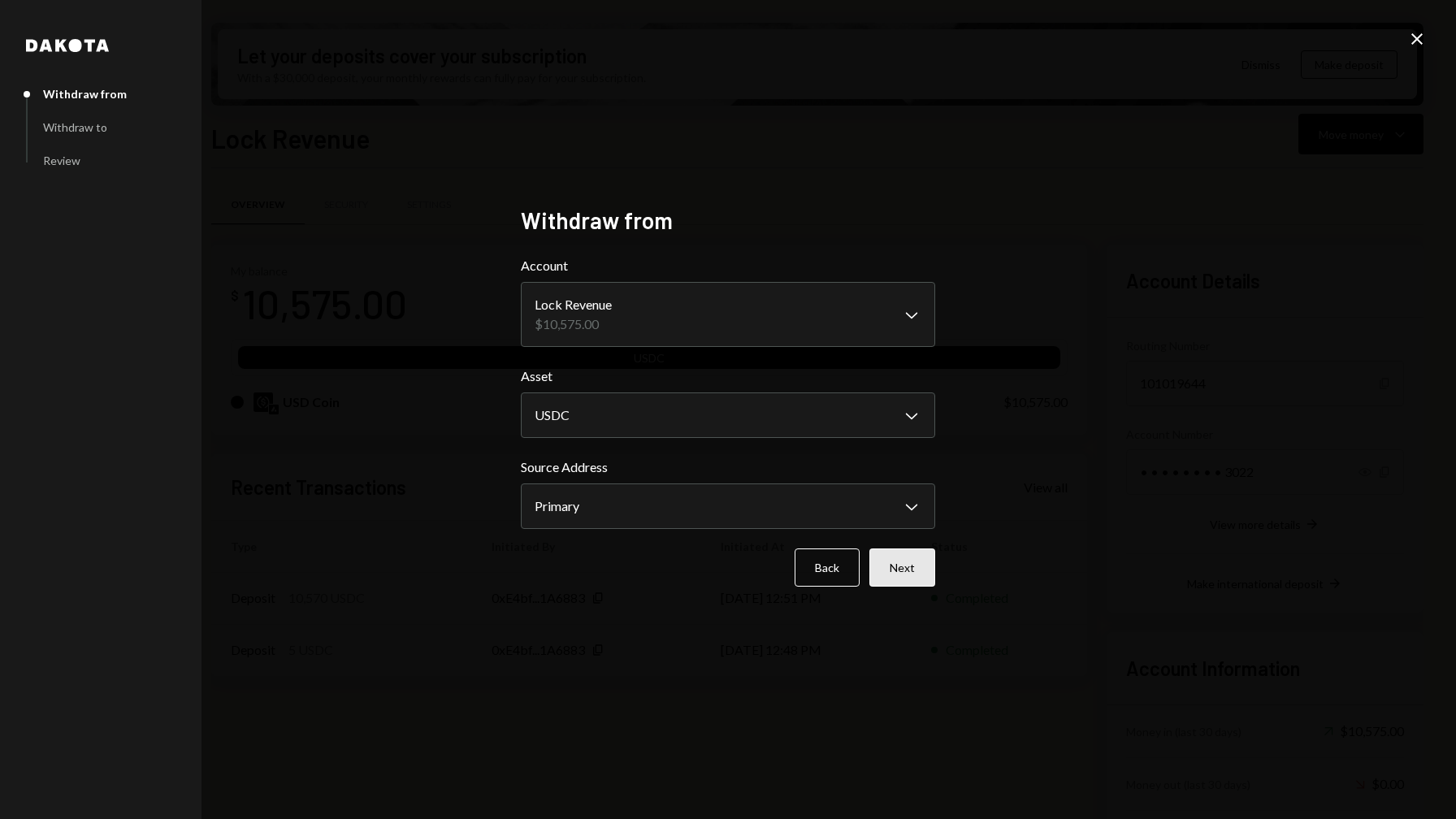
click at [927, 575] on button "Next" at bounding box center [902, 567] width 66 height 38
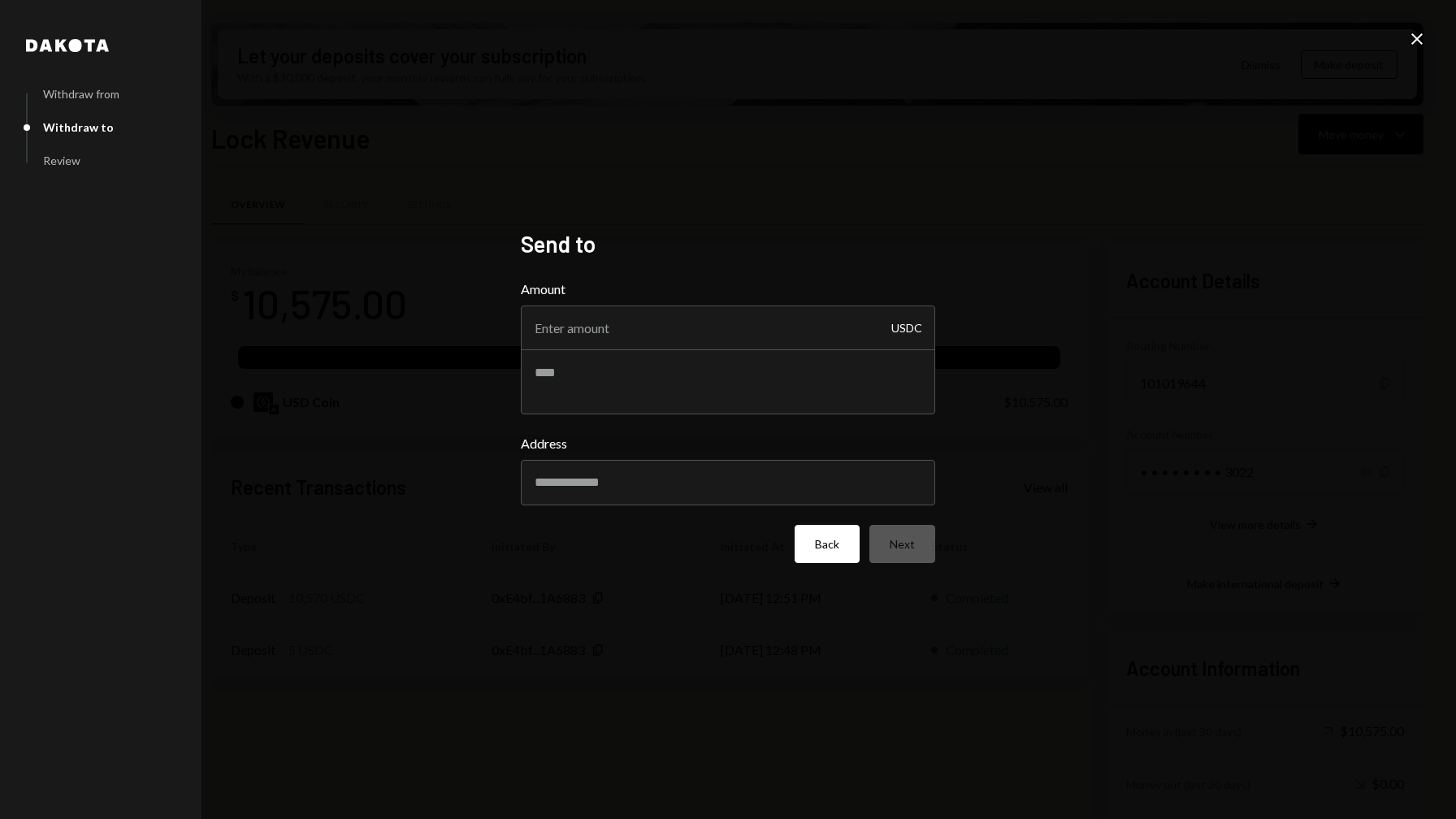
click at [845, 558] on button "Back" at bounding box center [827, 544] width 65 height 38
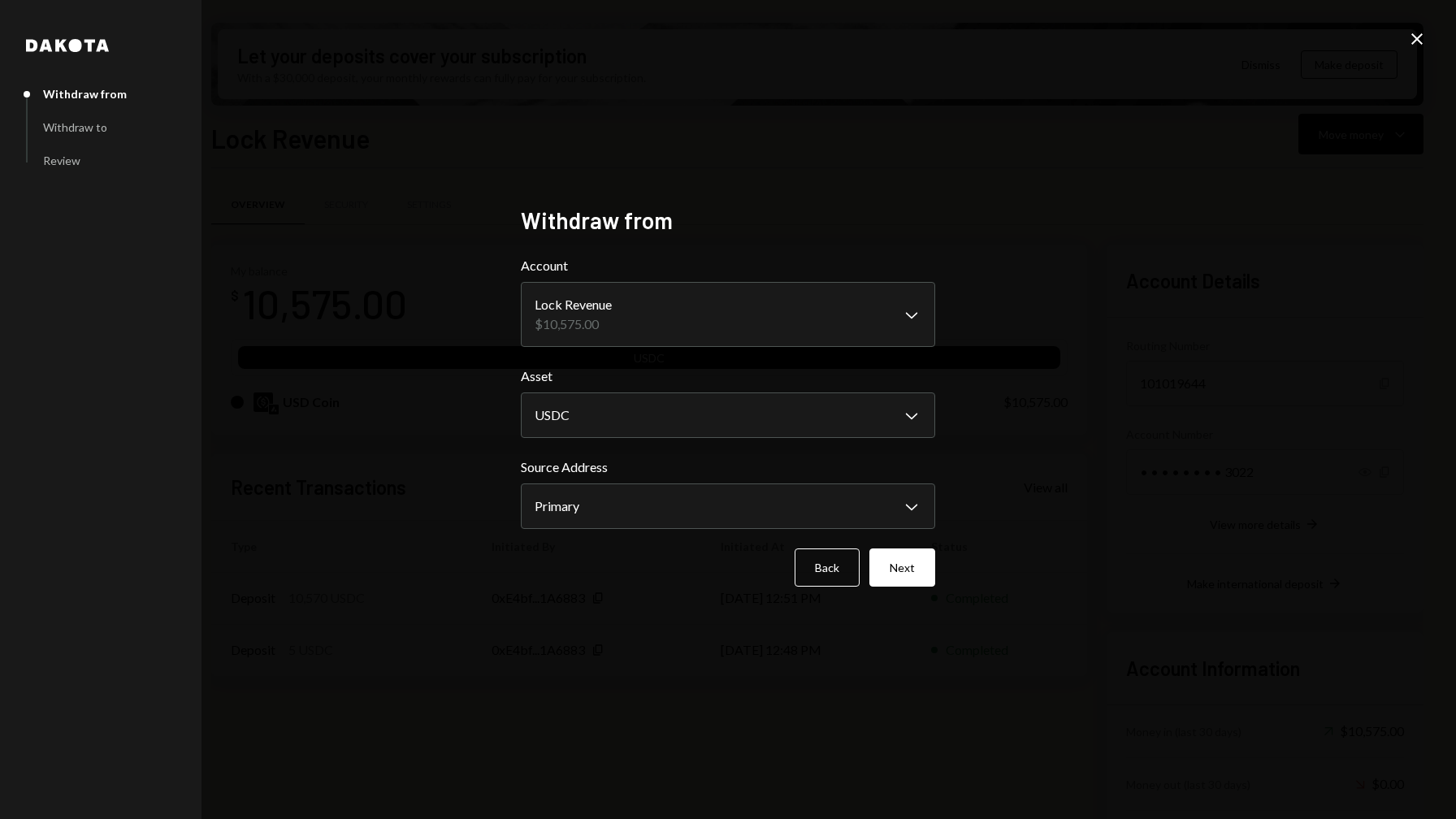
click at [1415, 35] on icon "Close" at bounding box center [1417, 39] width 19 height 19
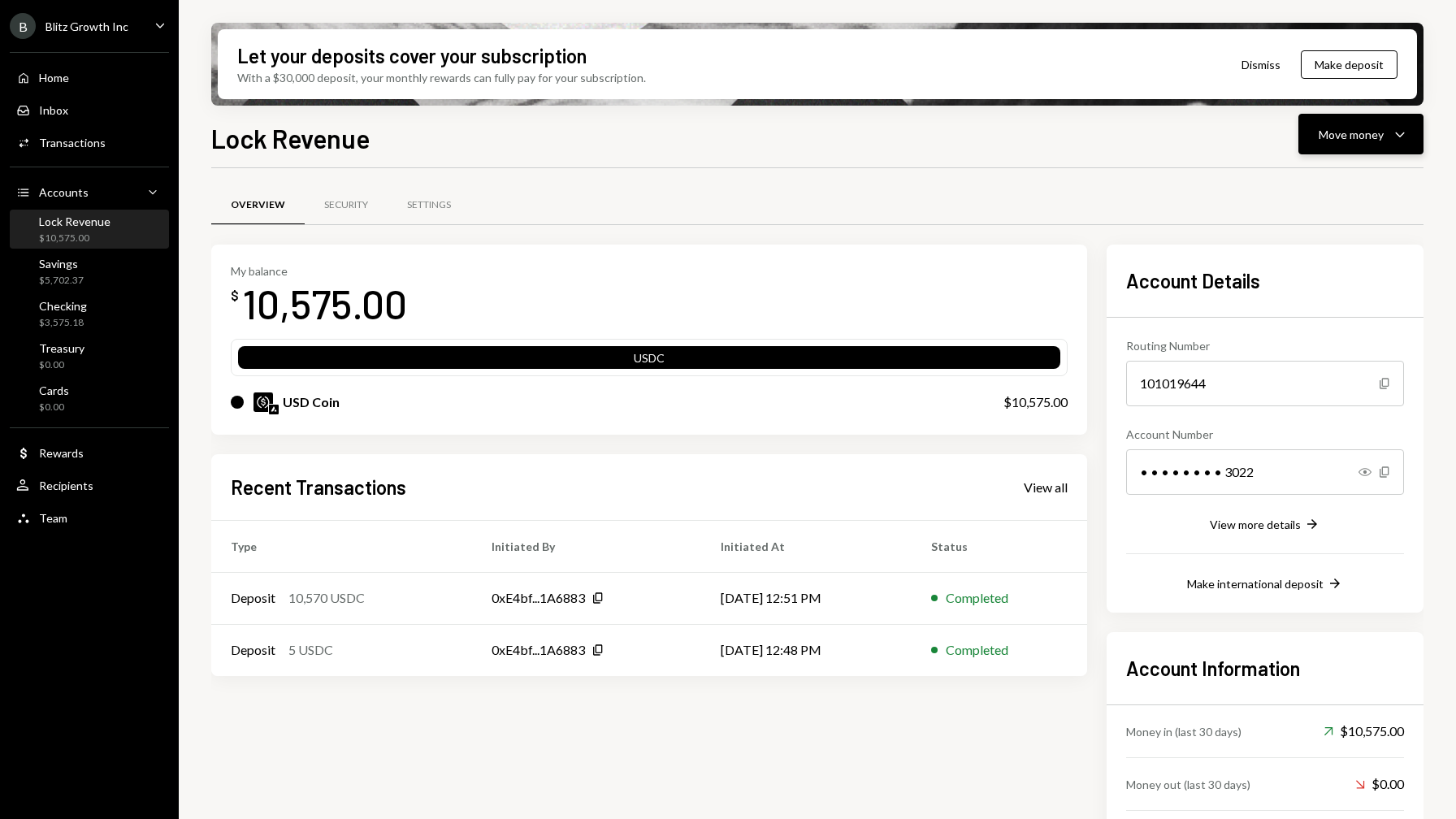
click at [1360, 141] on div "Move money" at bounding box center [1351, 134] width 65 height 17
click at [1327, 186] on div "Send" at bounding box center [1348, 184] width 119 height 17
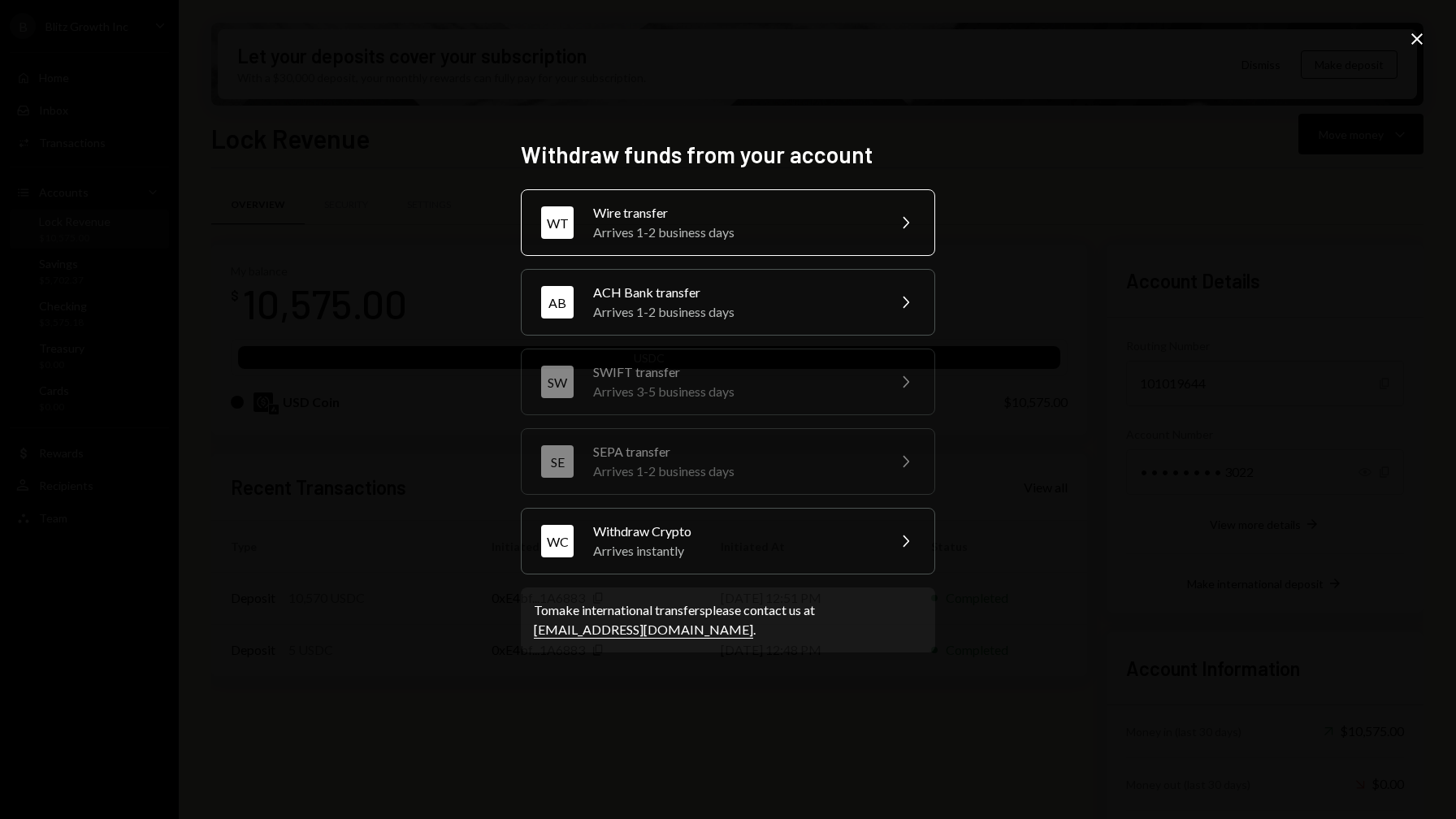
click at [815, 220] on div "Wire transfer" at bounding box center [734, 212] width 283 height 19
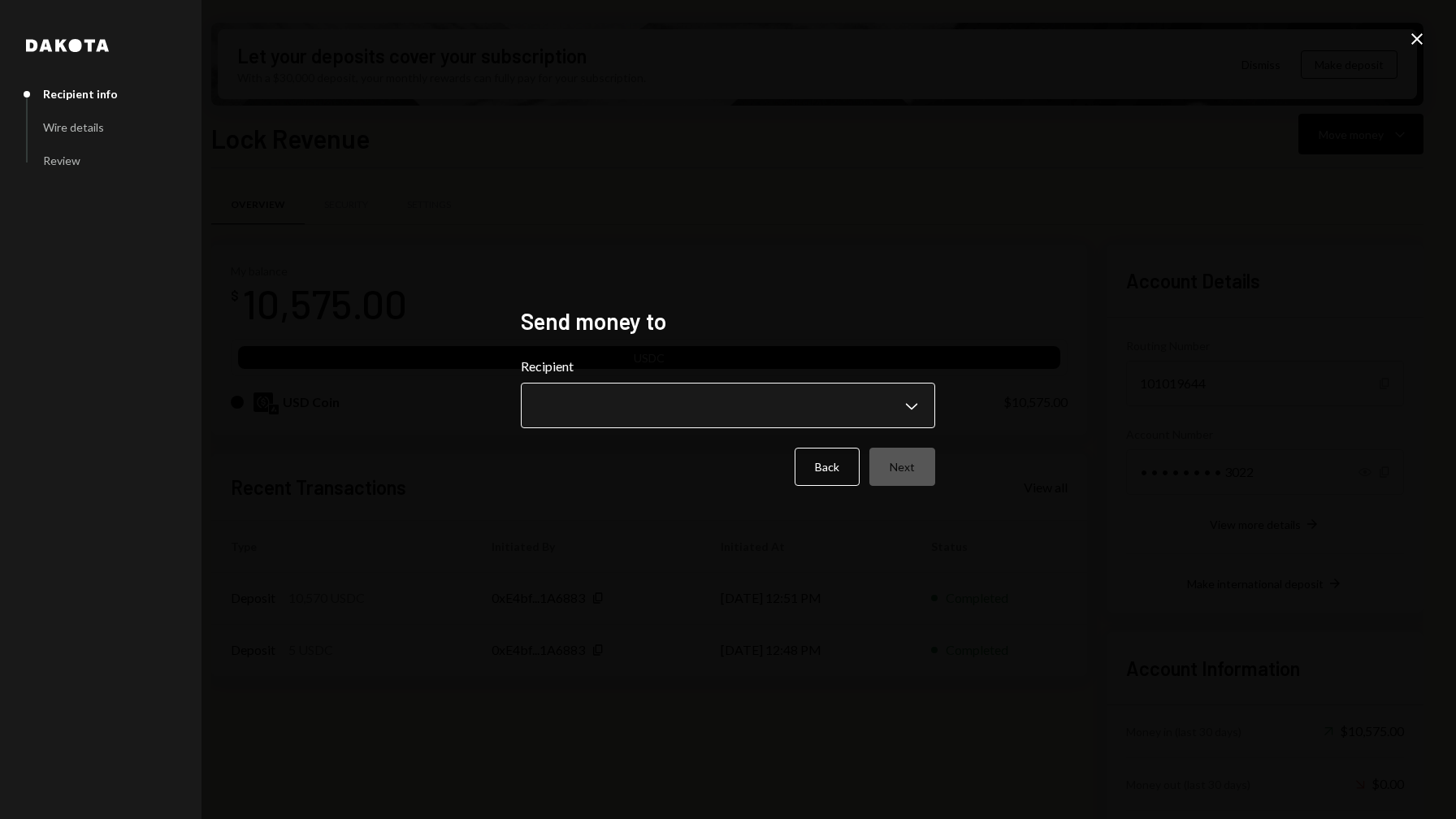
click at [876, 402] on body "B Blitz Growth Inc Caret Down Home Home Inbox Inbox Activities Transactions Acc…" at bounding box center [728, 409] width 1456 height 819
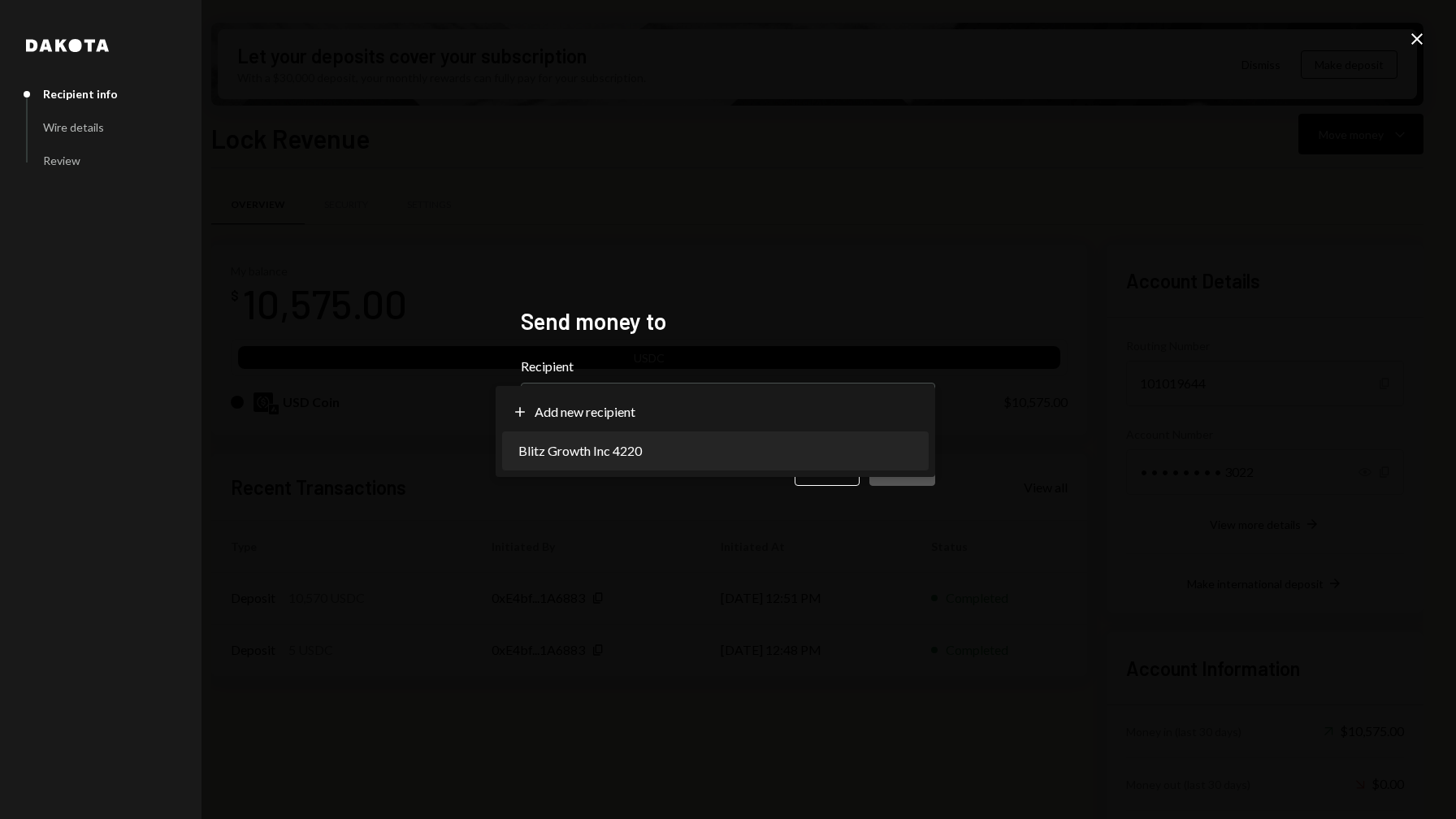
select select "**********"
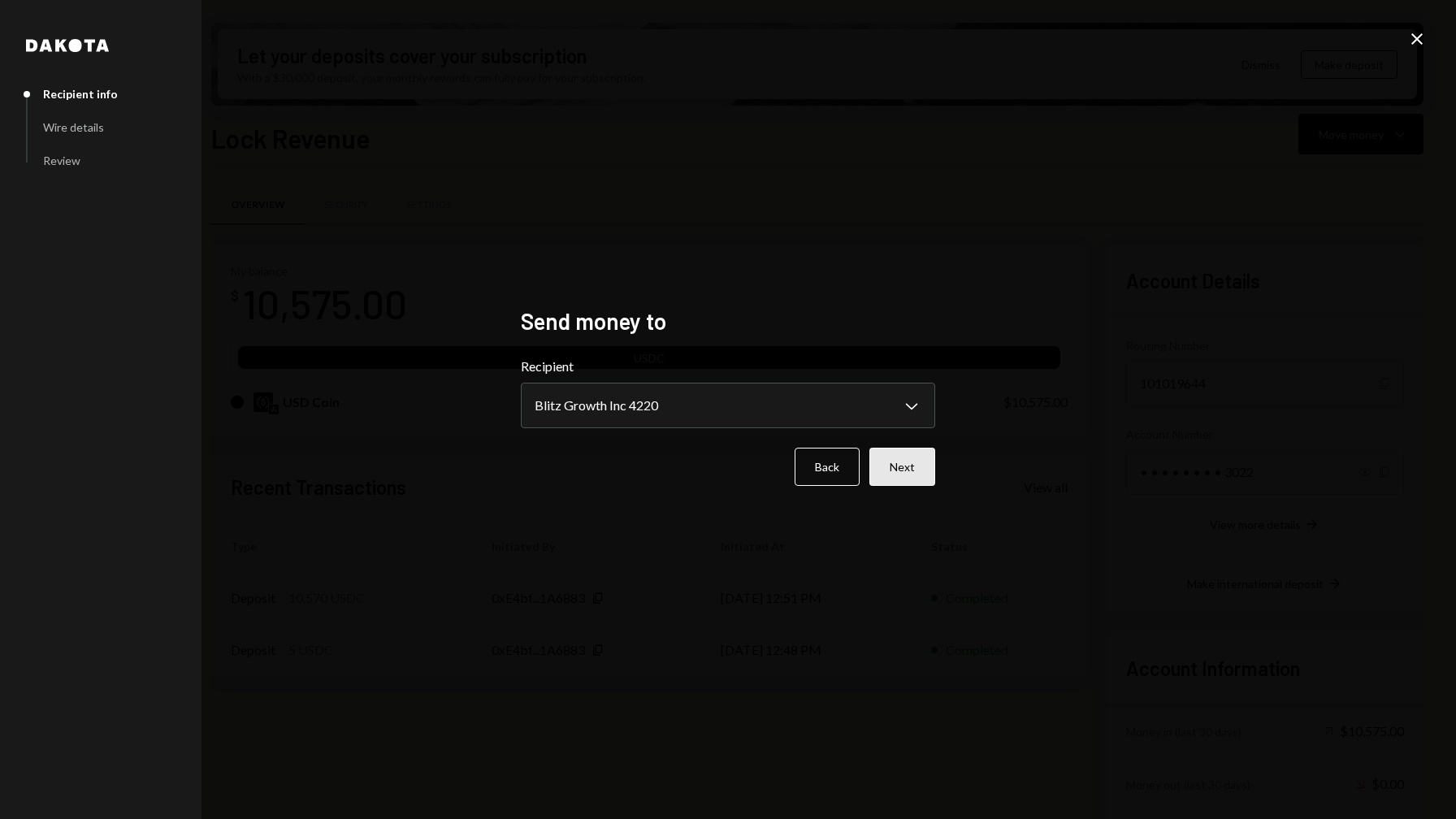
click at [902, 465] on button "Next" at bounding box center [902, 466] width 66 height 38
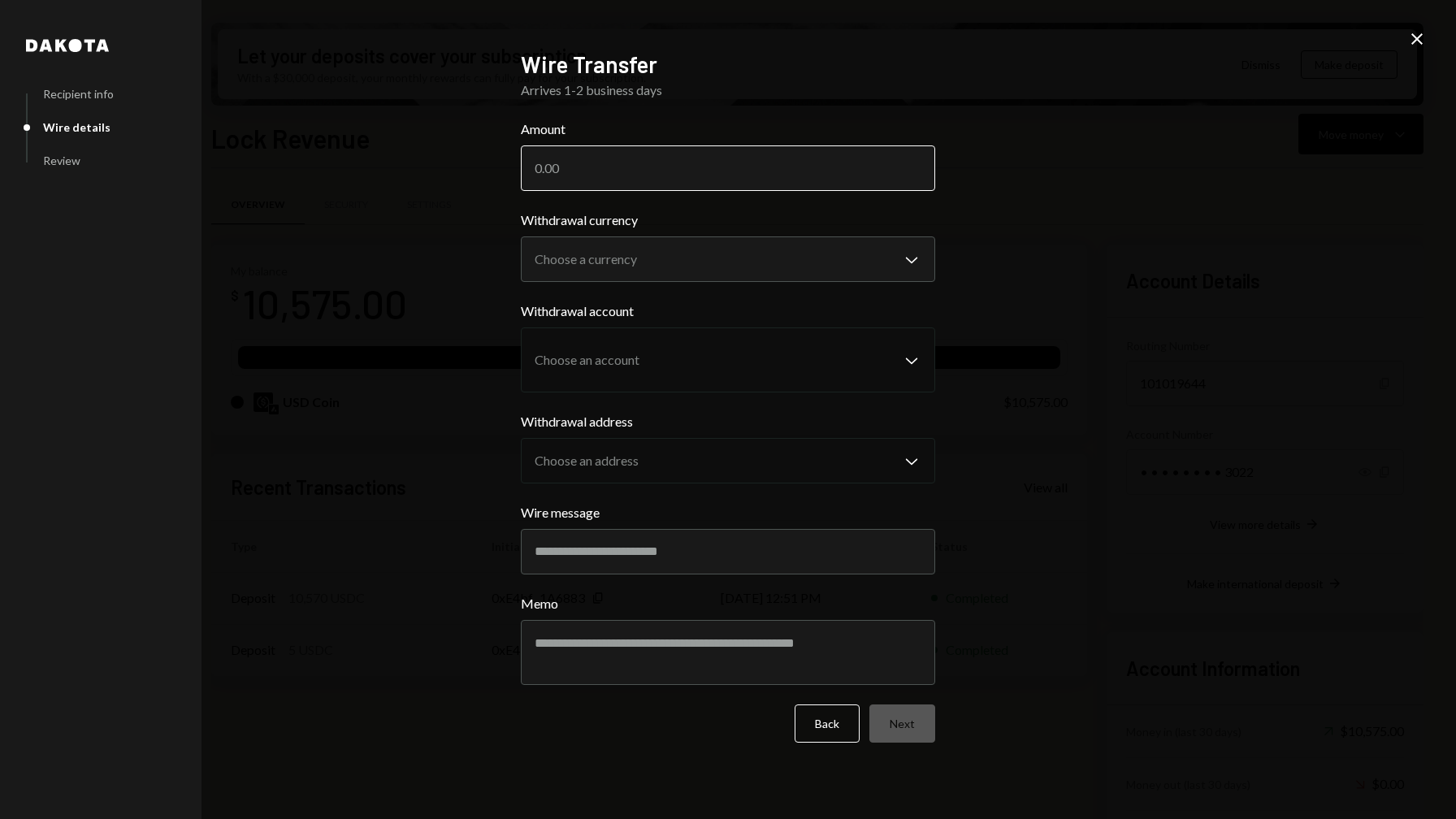
click at [663, 165] on input "Amount" at bounding box center [727, 168] width 414 height 46
type input "5"
click at [667, 264] on div "**********" at bounding box center [727, 245] width 414 height 71
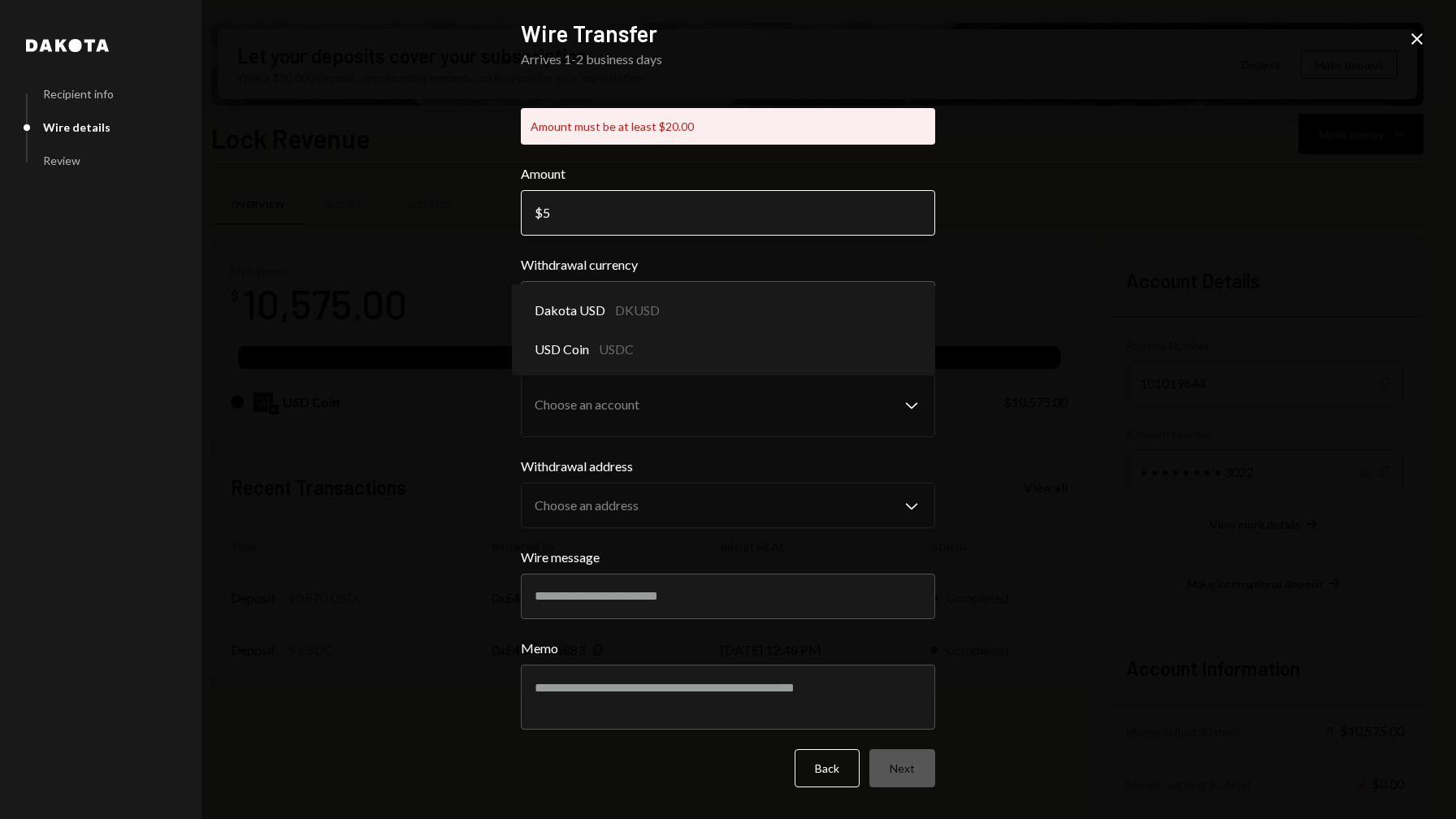
click at [695, 216] on input "5" at bounding box center [727, 213] width 414 height 46
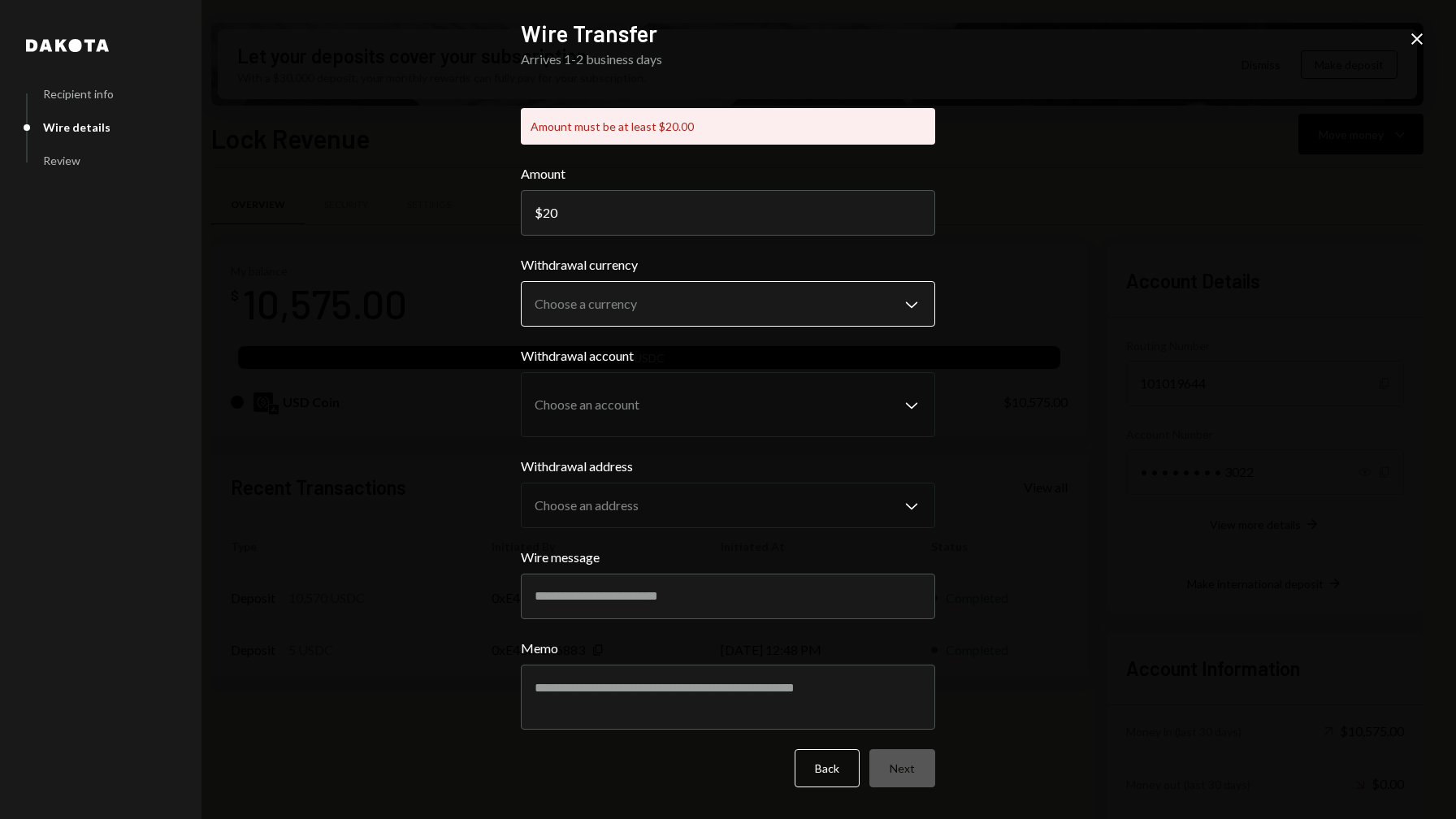
type input "20"
click at [735, 302] on body "B Blitz Growth Inc Caret Down Home Home Inbox Inbox Activities Transactions Acc…" at bounding box center [728, 409] width 1456 height 819
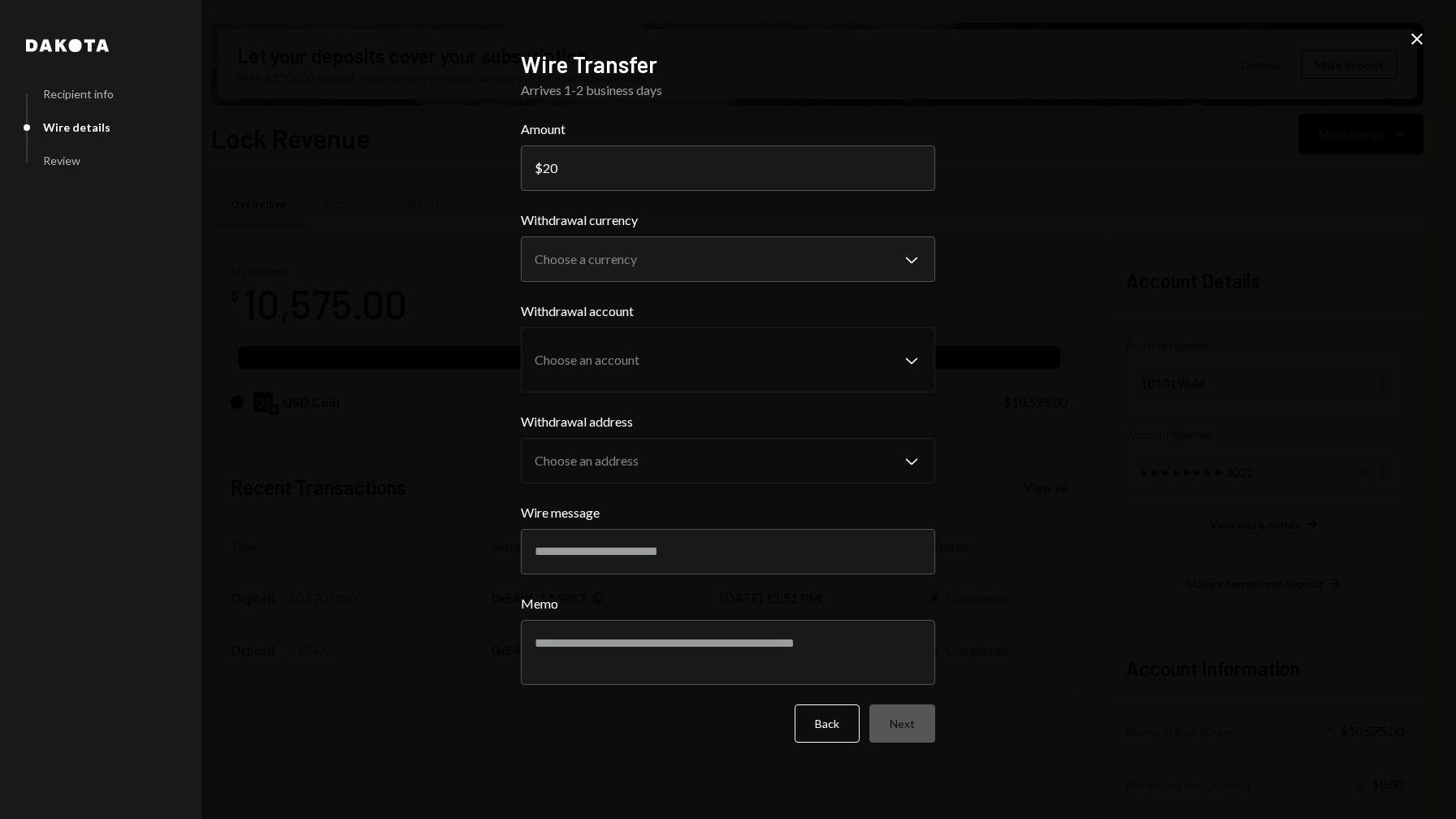
click at [434, 398] on div "**********" at bounding box center [728, 409] width 1456 height 819
click at [711, 240] on body "B Blitz Growth Inc Caret Down Home Home Inbox Inbox Activities Transactions Acc…" at bounding box center [728, 409] width 1456 height 819
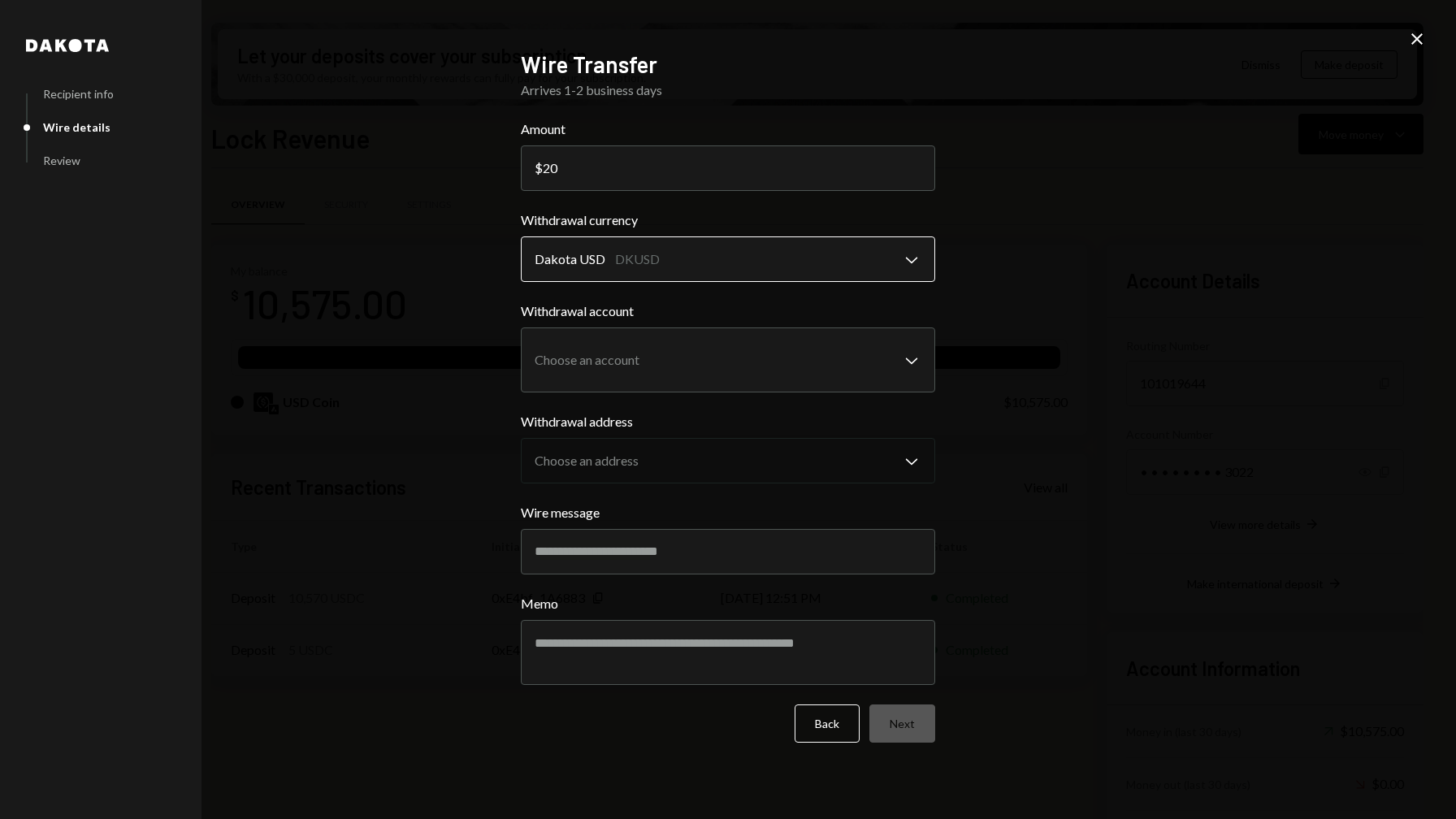
click at [732, 251] on body "B Blitz Growth Inc Caret Down Home Home Inbox Inbox Activities Transactions Acc…" at bounding box center [728, 409] width 1456 height 819
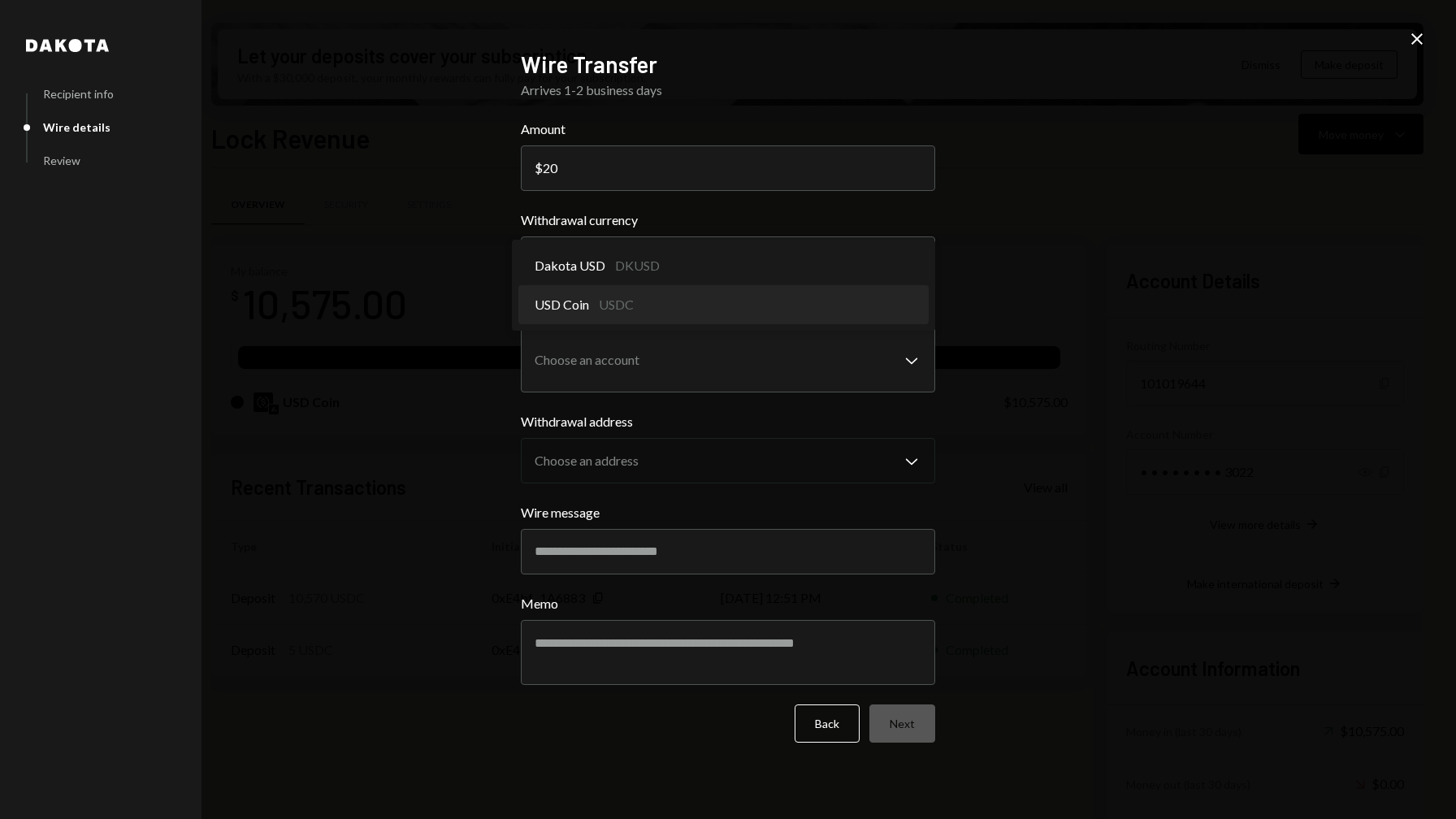
select select "****"
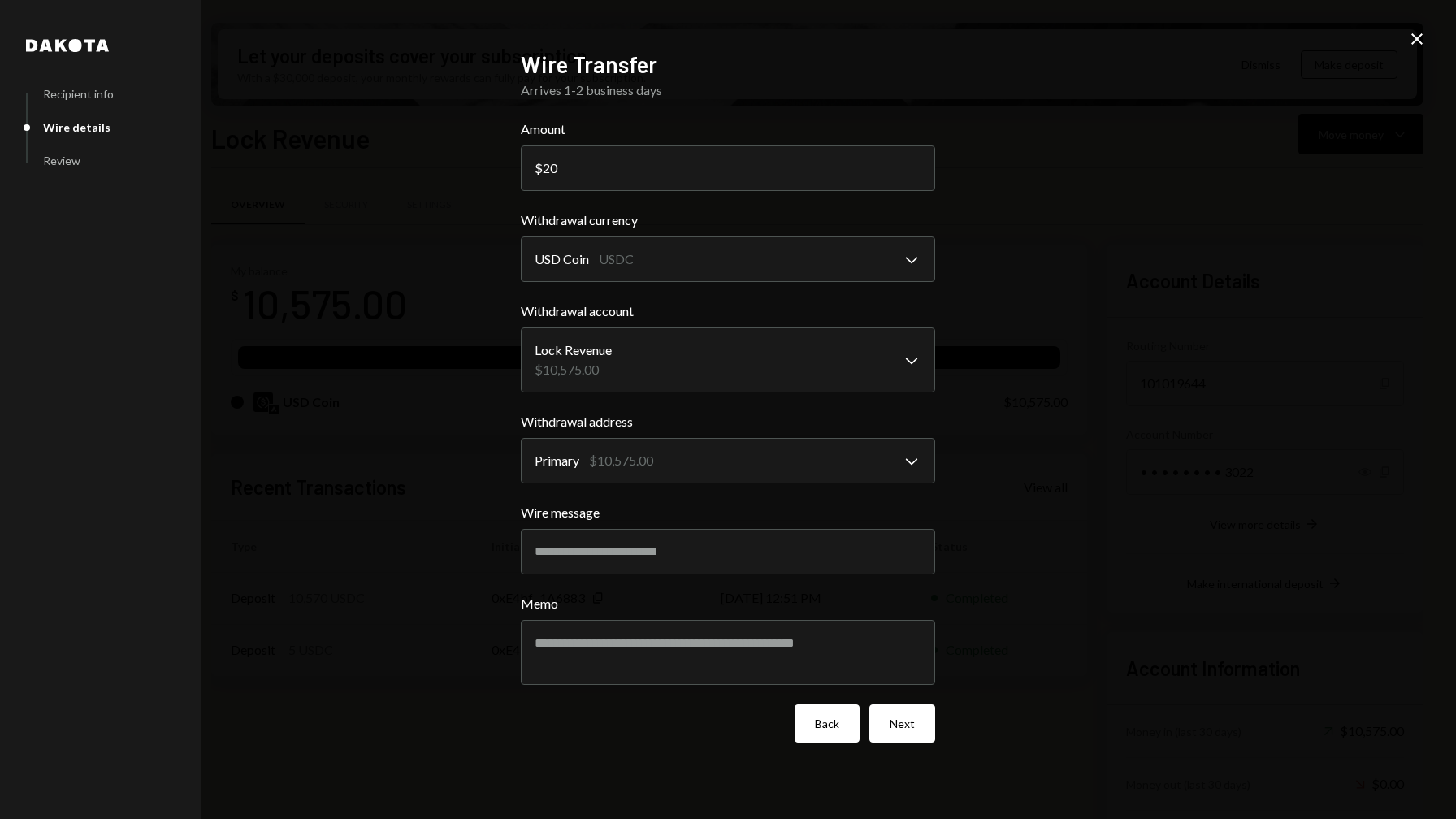
click at [828, 722] on button "Back" at bounding box center [827, 723] width 65 height 38
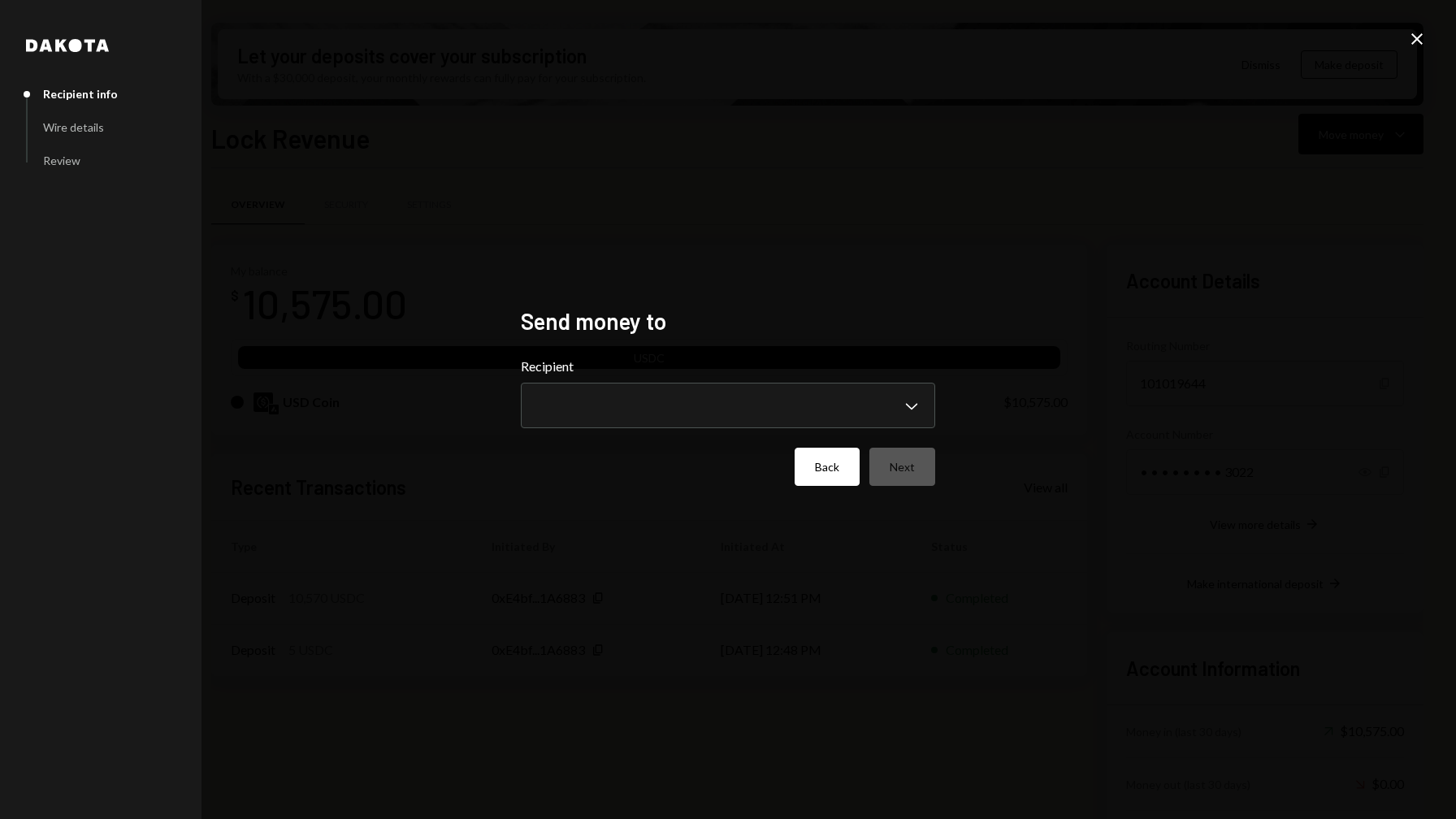
click at [832, 464] on button "Back" at bounding box center [827, 466] width 65 height 38
